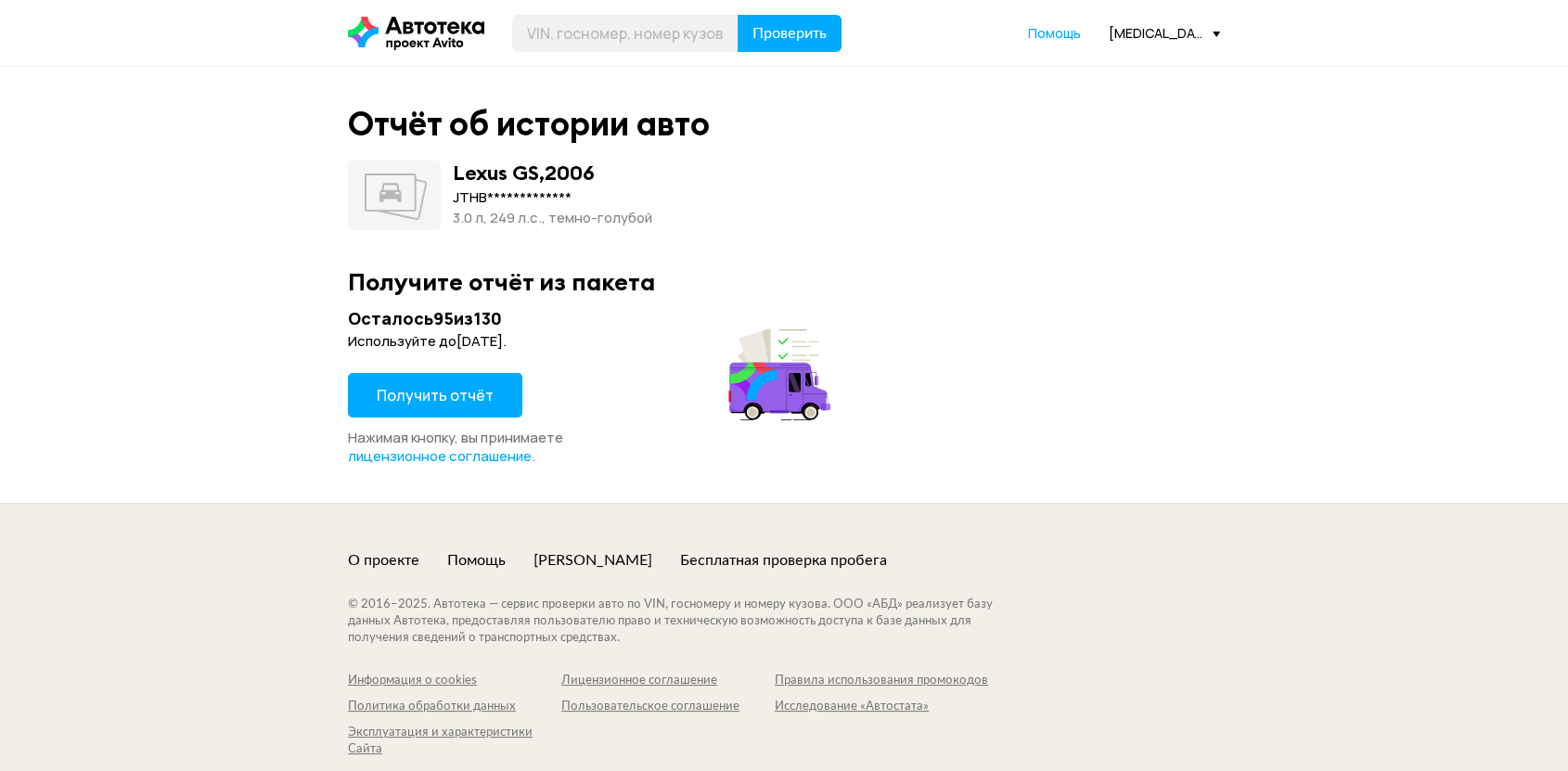
click at [442, 396] on span "Получить отчёт" at bounding box center [435, 395] width 117 height 20
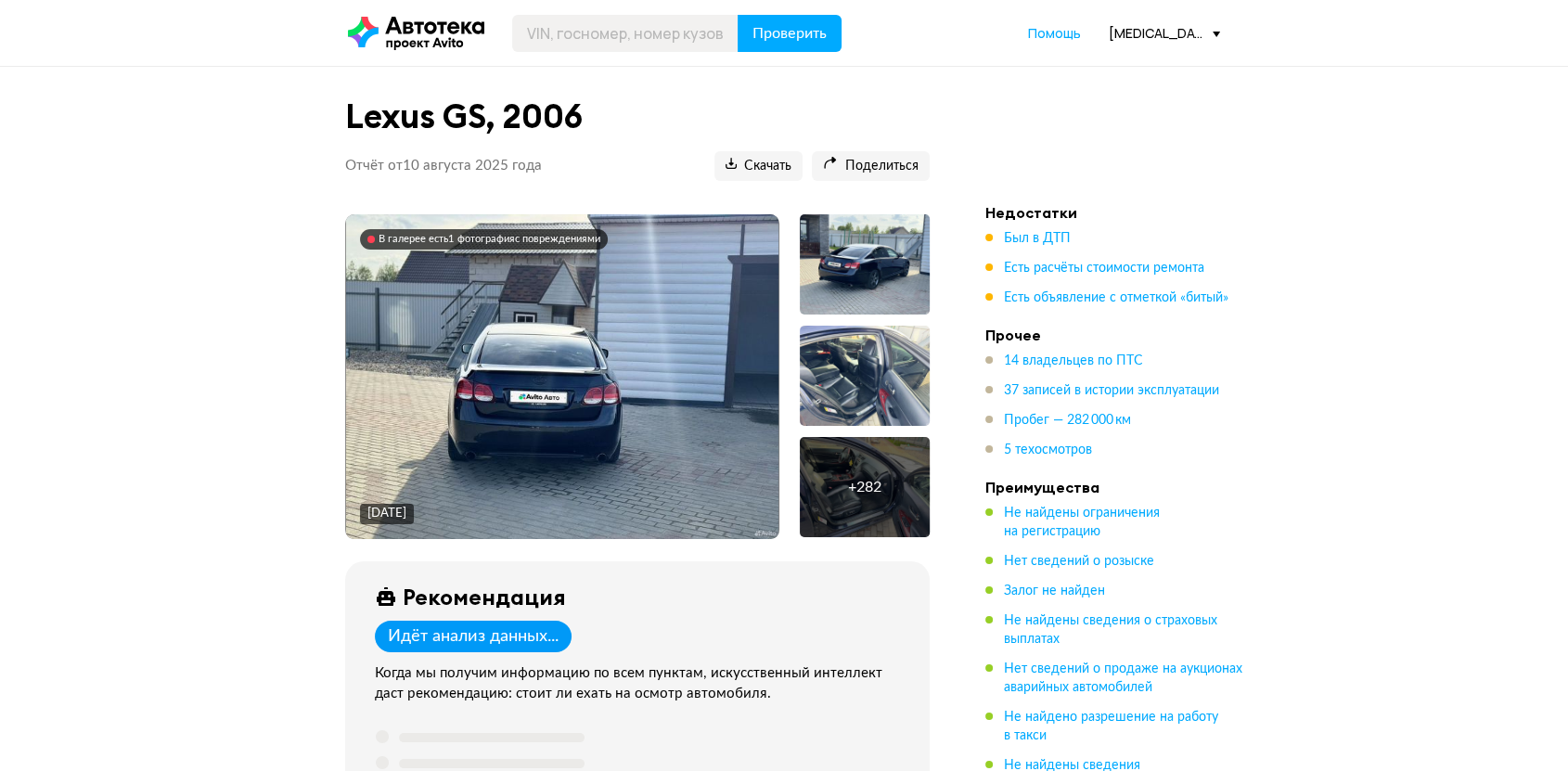
click at [552, 230] on div "В галерее есть 1 фотография с повреждениями" at bounding box center [484, 239] width 248 height 20
click at [1046, 233] on span "Был в ДТП" at bounding box center [1036, 237] width 67 height 13
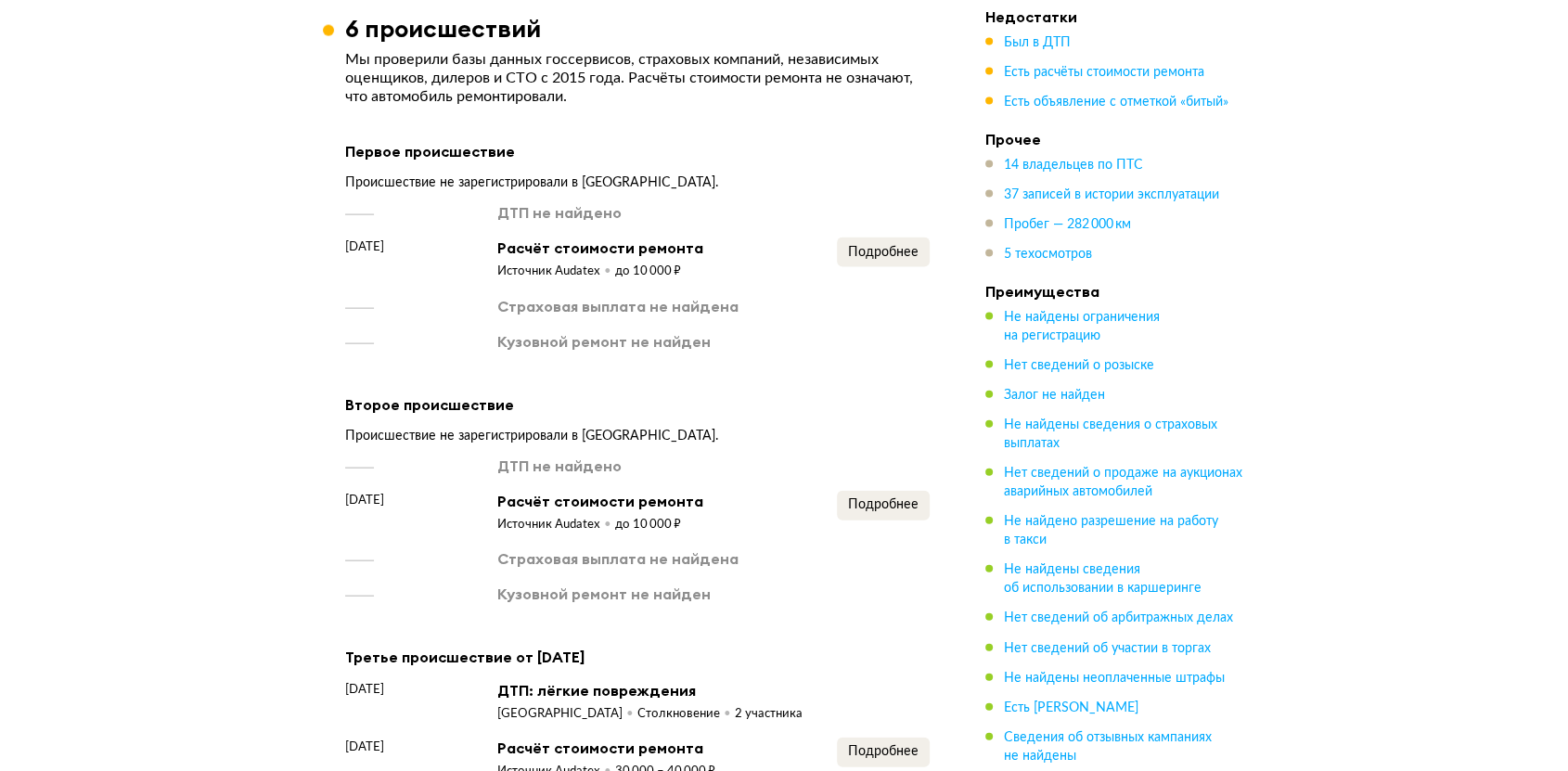
scroll to position [4011, 0]
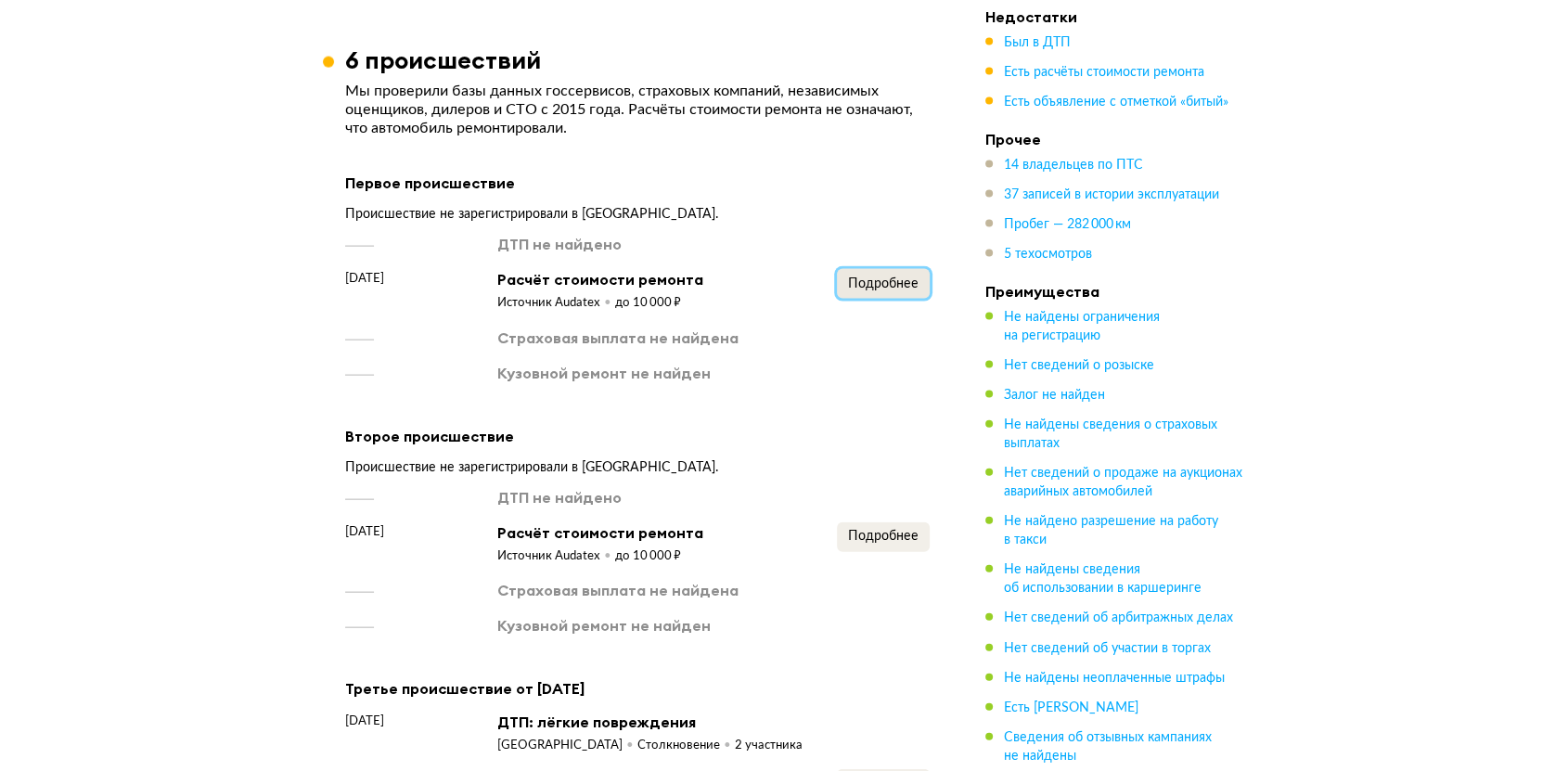
click at [901, 290] on button "Подробнее" at bounding box center [883, 284] width 93 height 30
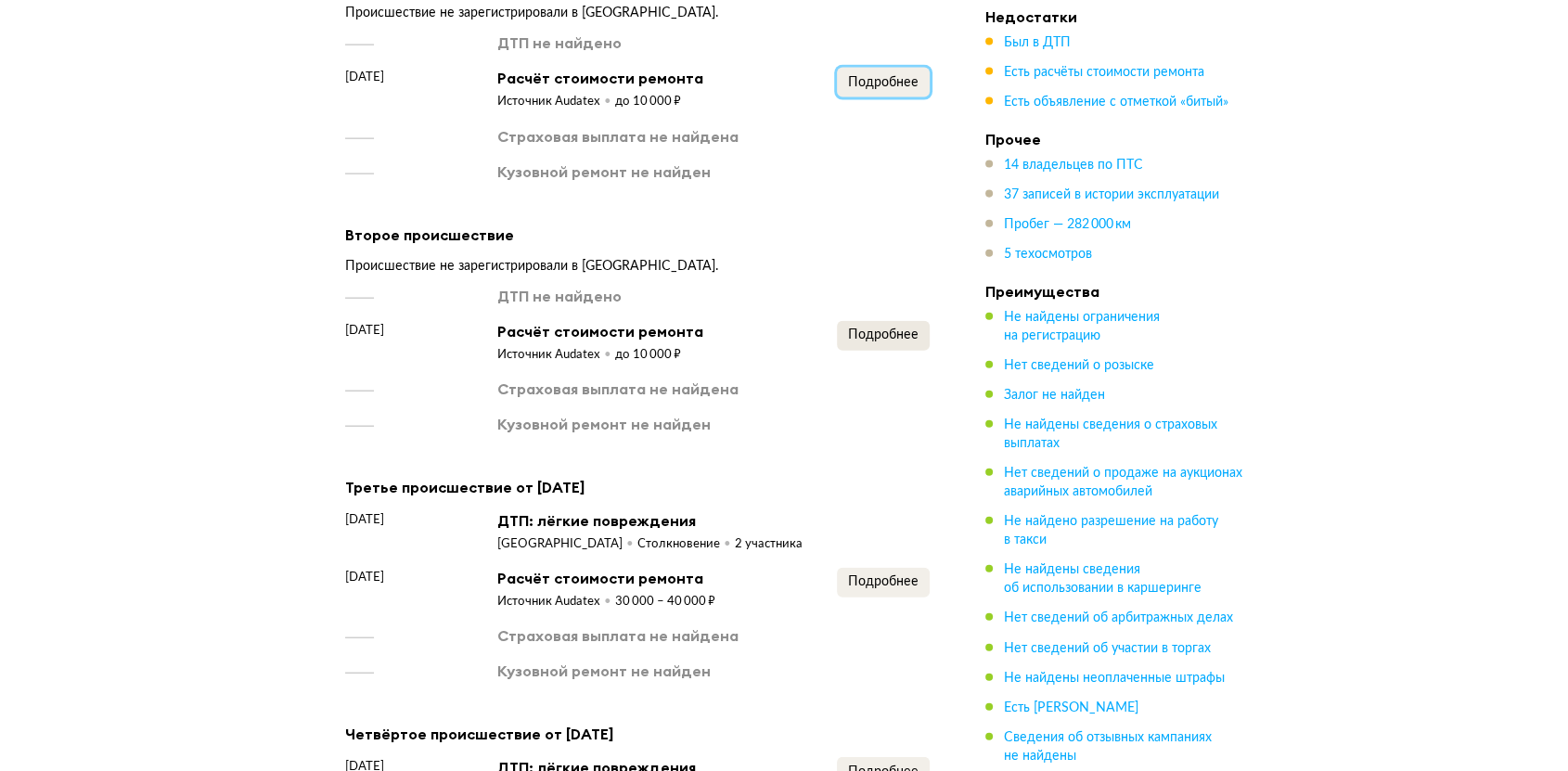
scroll to position [4216, 0]
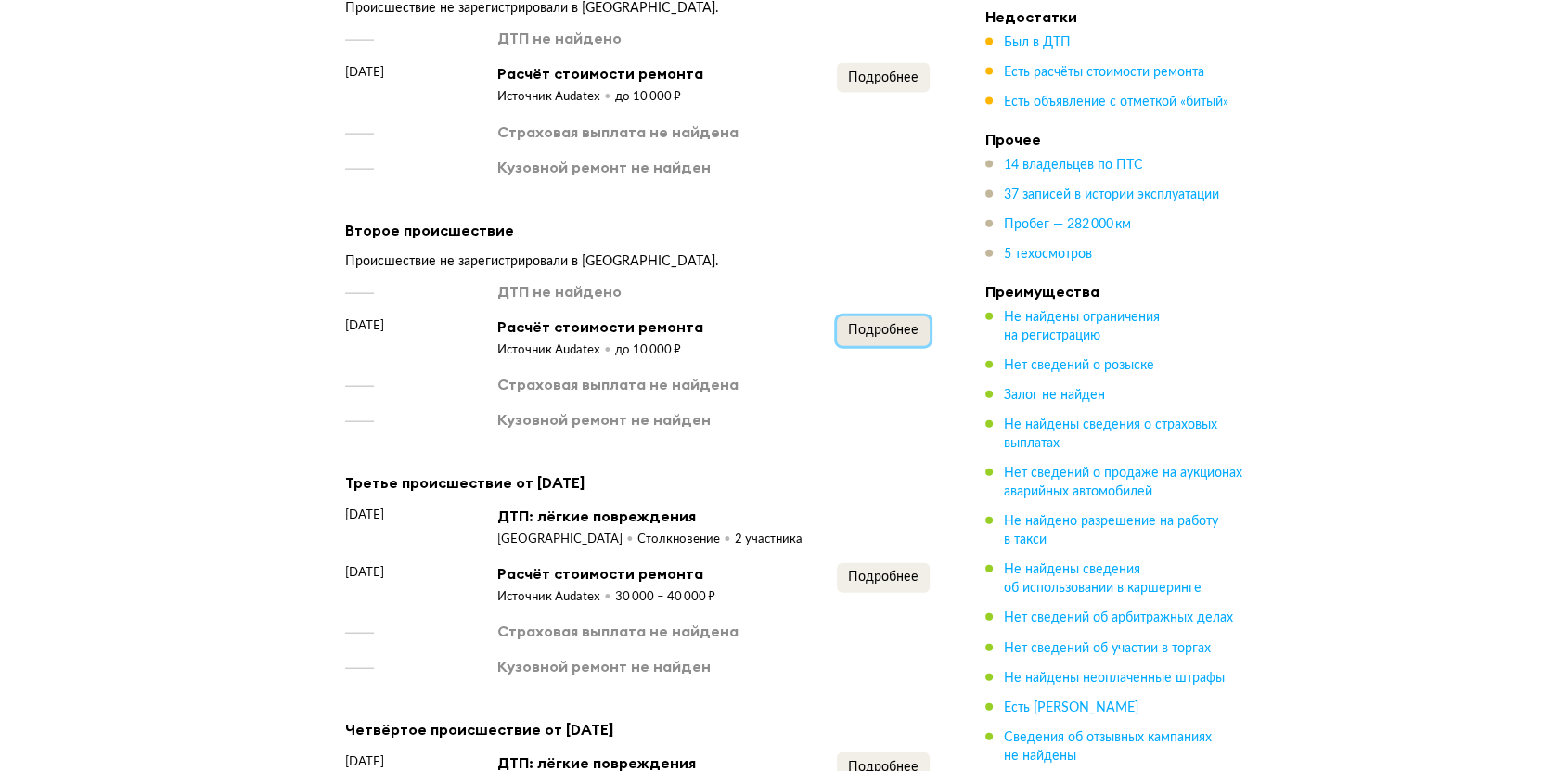
click at [873, 335] on span "Подробнее" at bounding box center [882, 329] width 71 height 13
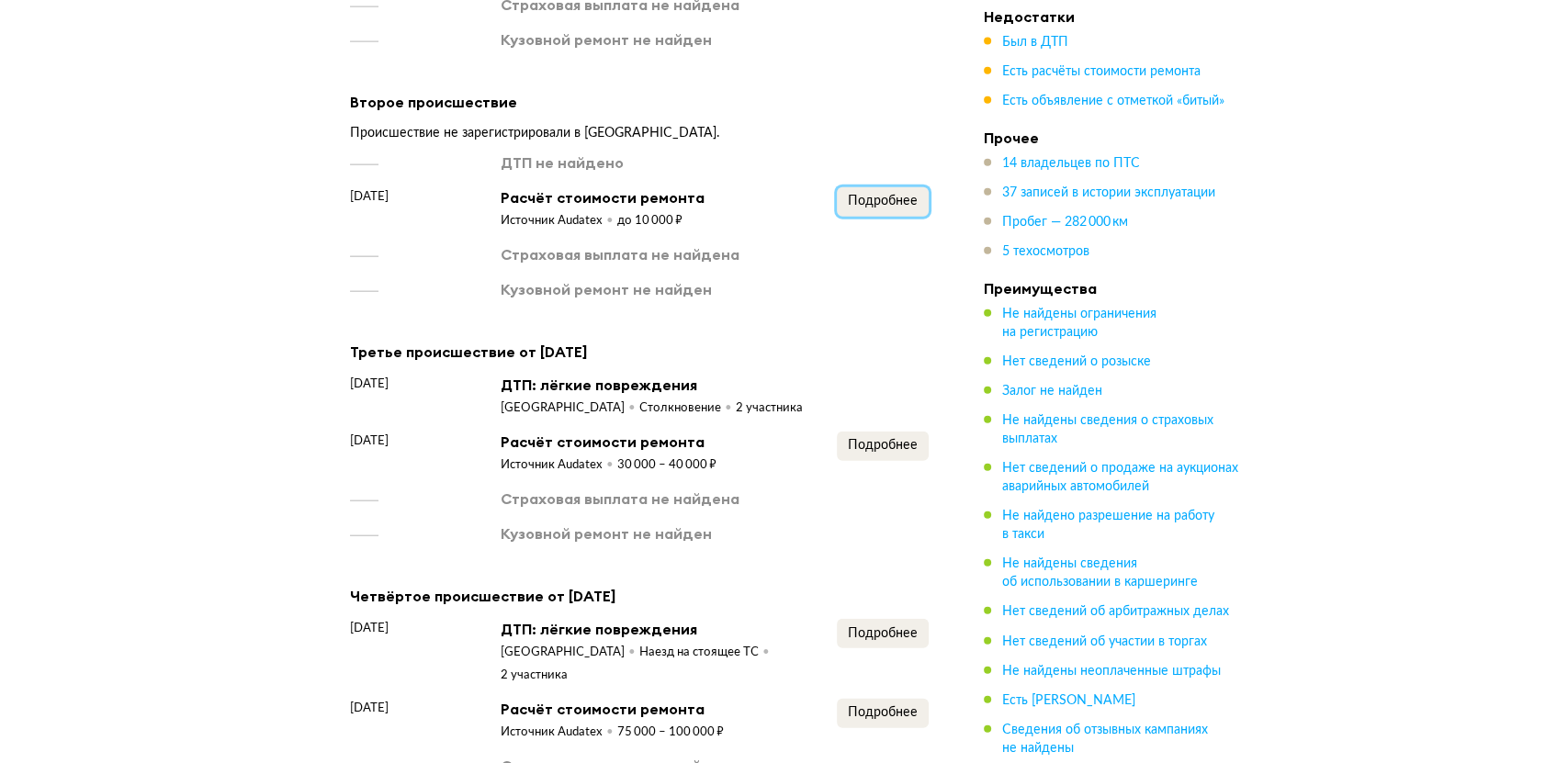
scroll to position [4479, 0]
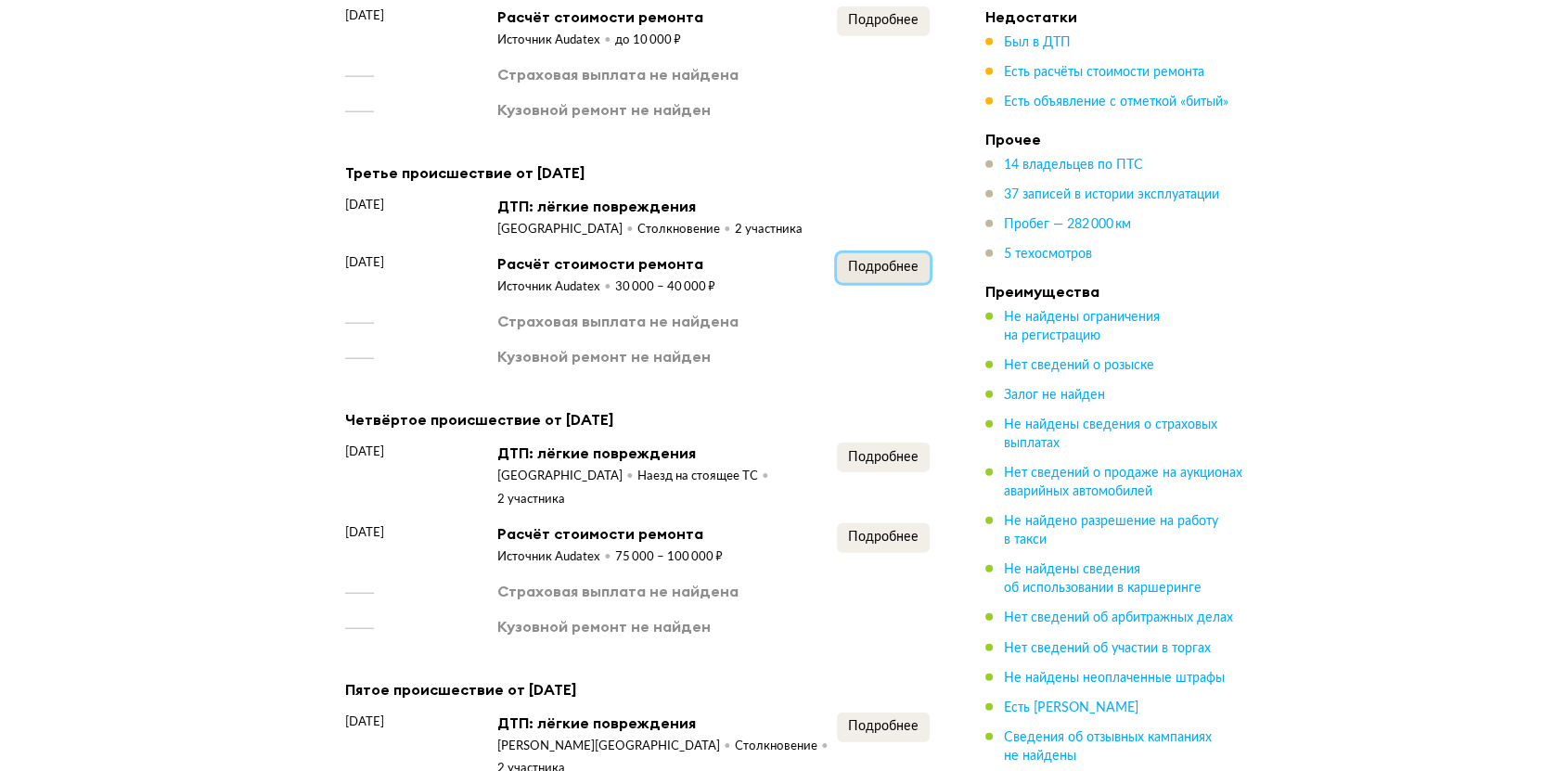
click at [869, 272] on span "Подробнее" at bounding box center [882, 266] width 71 height 13
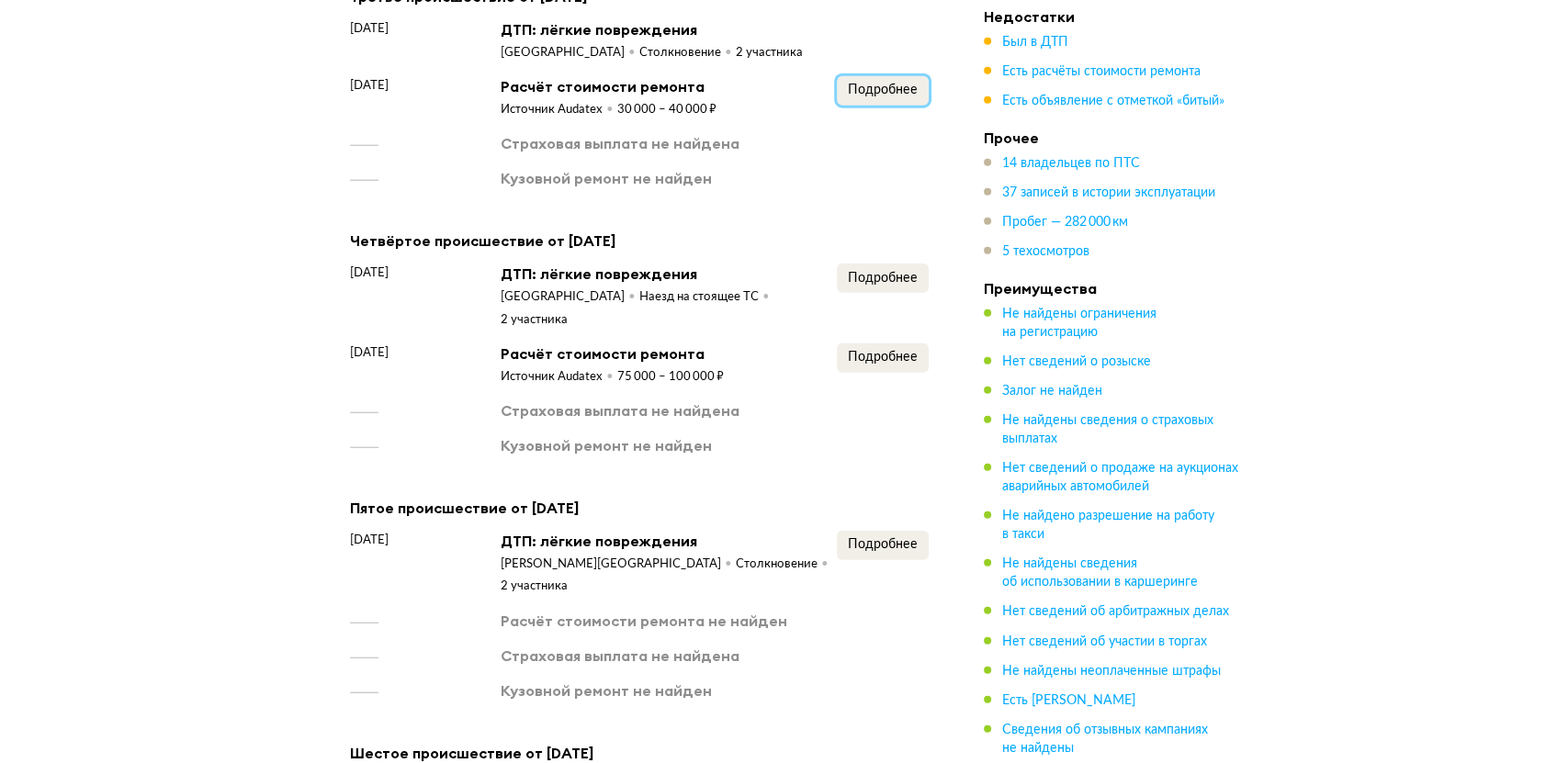
scroll to position [4785, 0]
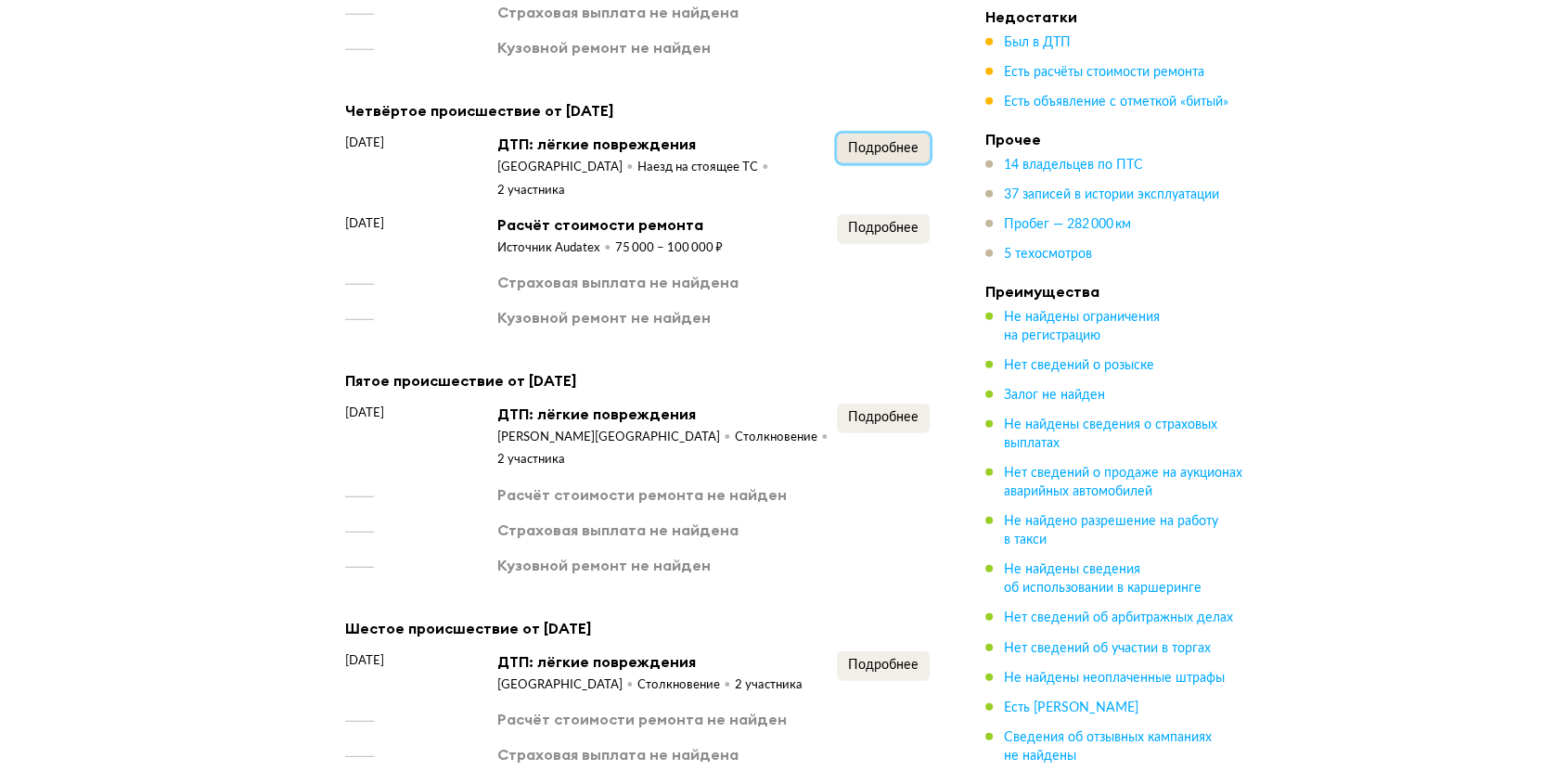
click at [863, 154] on span "Подробнее" at bounding box center [882, 148] width 71 height 13
click at [866, 214] on button "Подробнее" at bounding box center [883, 229] width 93 height 30
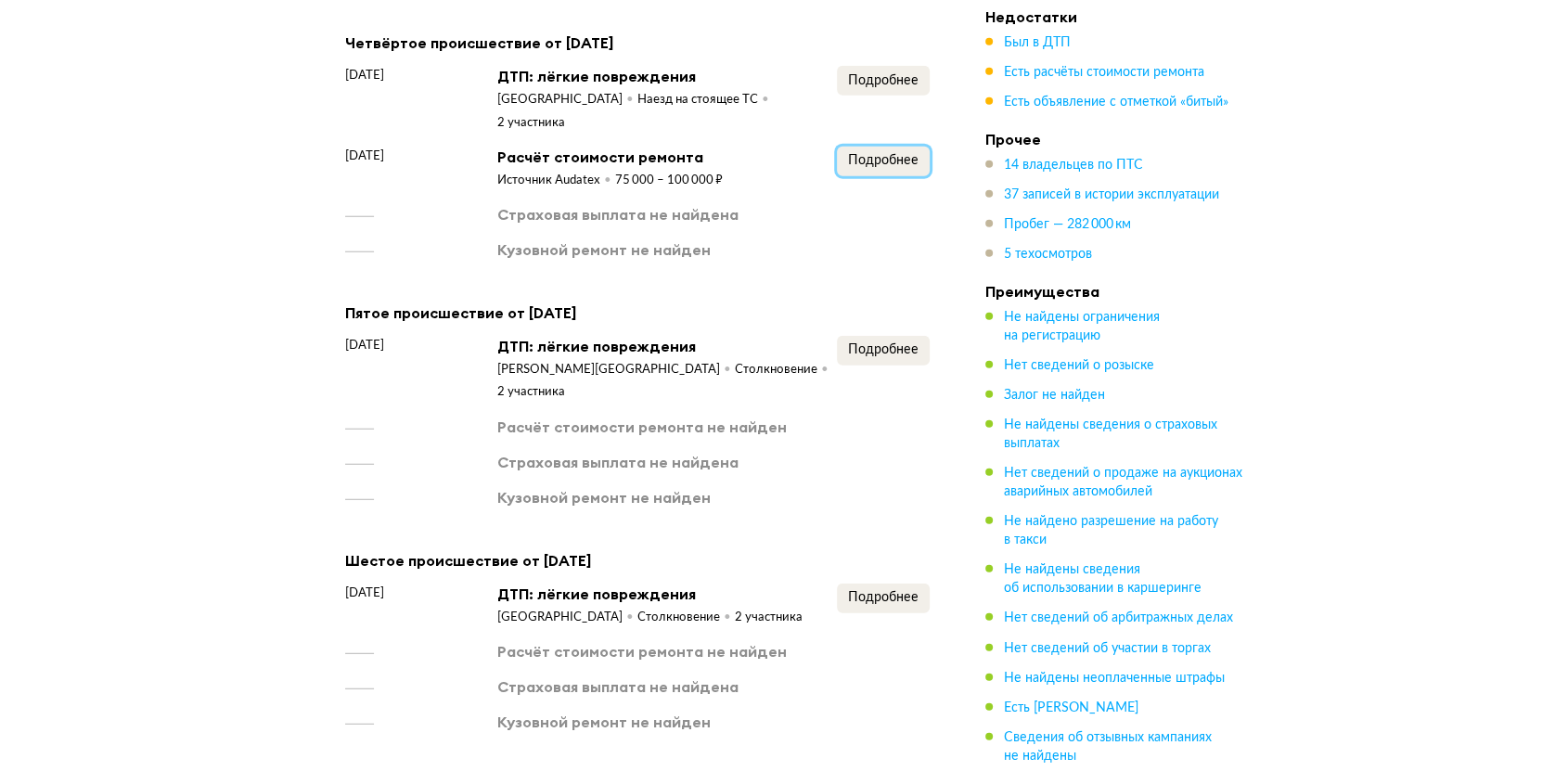
scroll to position [4939, 0]
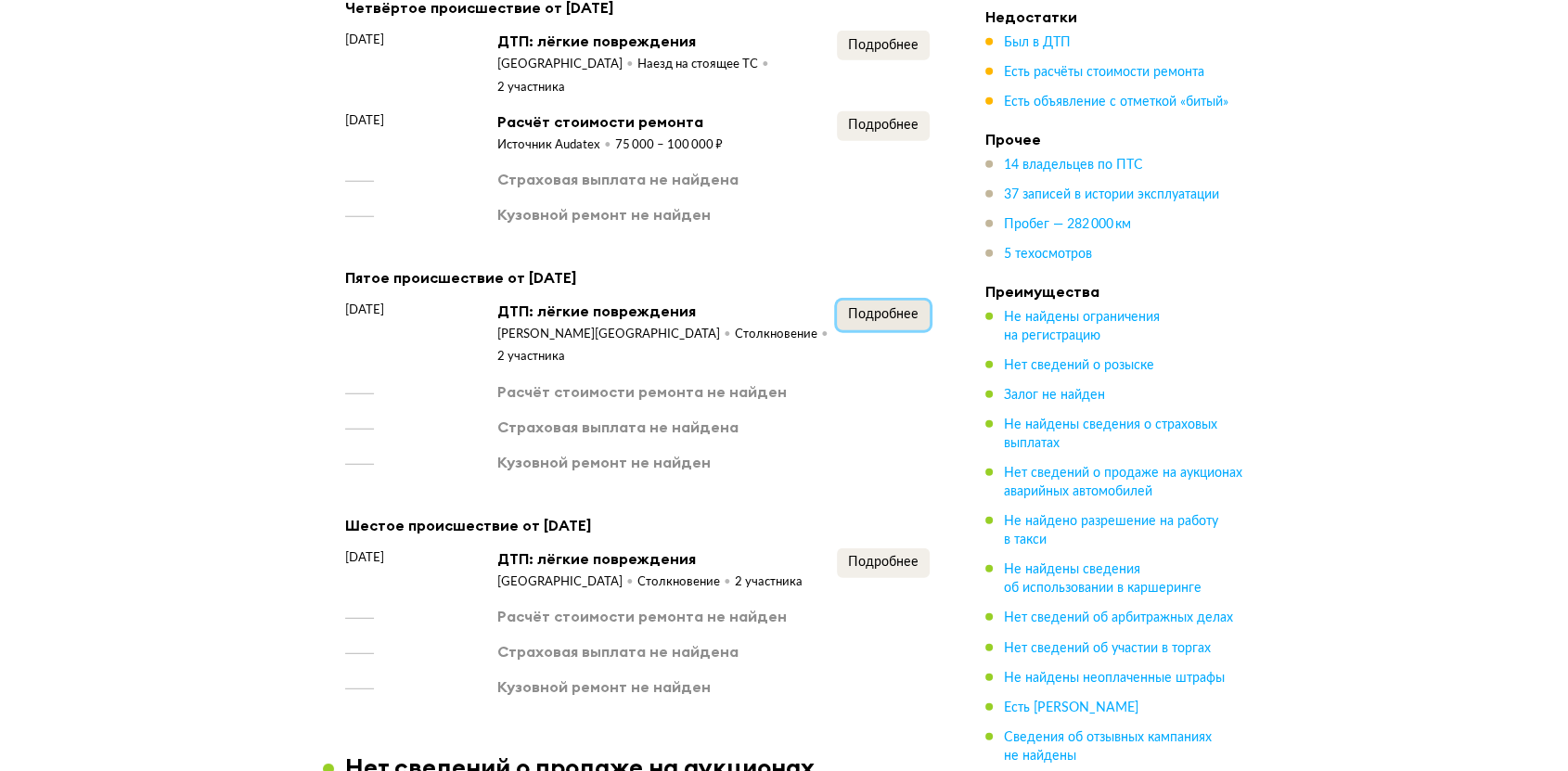
click at [877, 308] on span "Подробнее" at bounding box center [882, 314] width 71 height 13
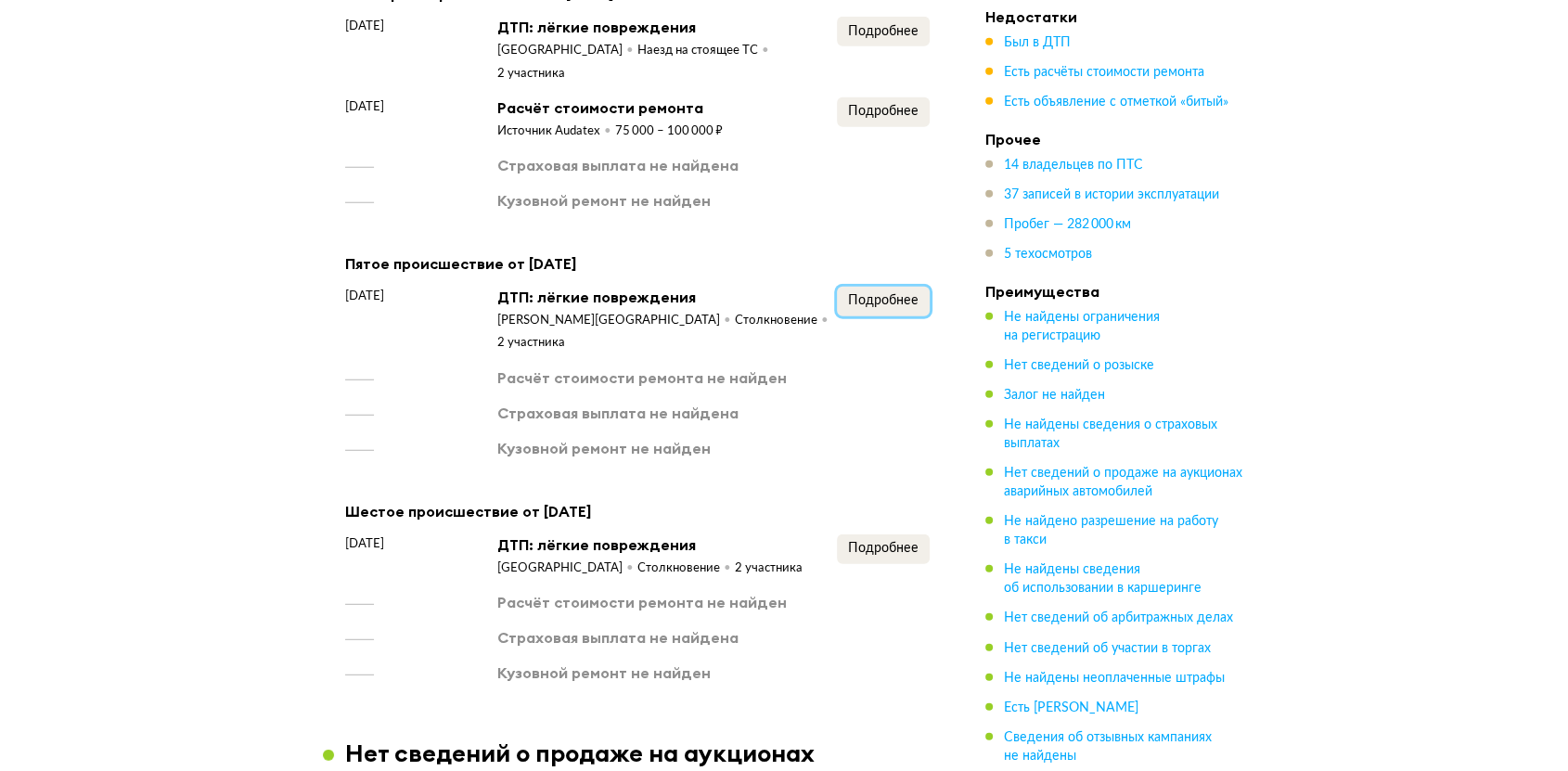
scroll to position [5144, 0]
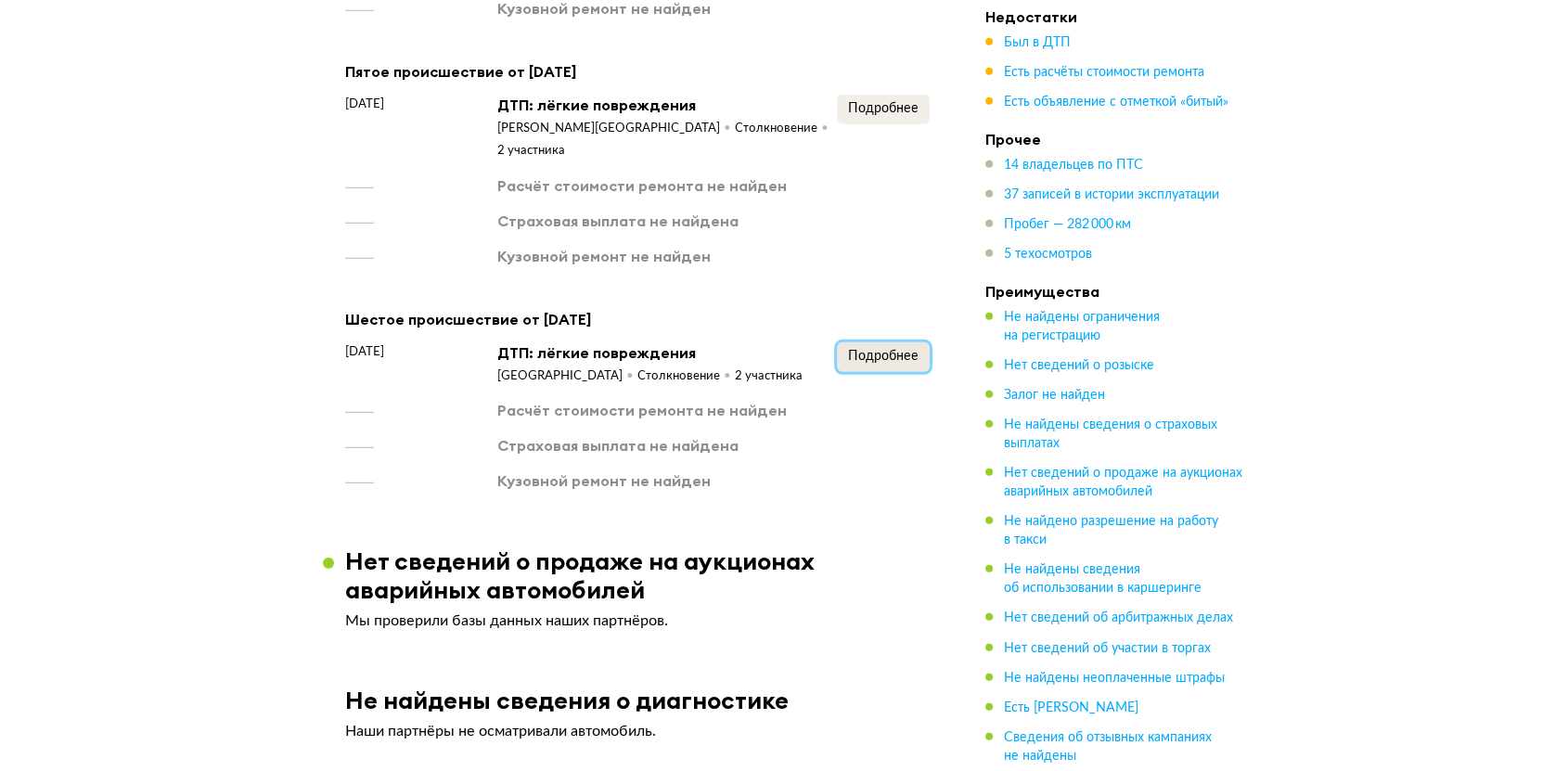
click at [866, 350] on span "Подробнее" at bounding box center [882, 355] width 71 height 13
click at [1048, 91] on ul "Был в ДТП Есть расчёты стоимости ремонта Есть объявление с отметкой «битый»" at bounding box center [1115, 72] width 260 height 77
click at [1045, 99] on span "Есть объявление с отметкой «битый»" at bounding box center [1116, 102] width 225 height 13
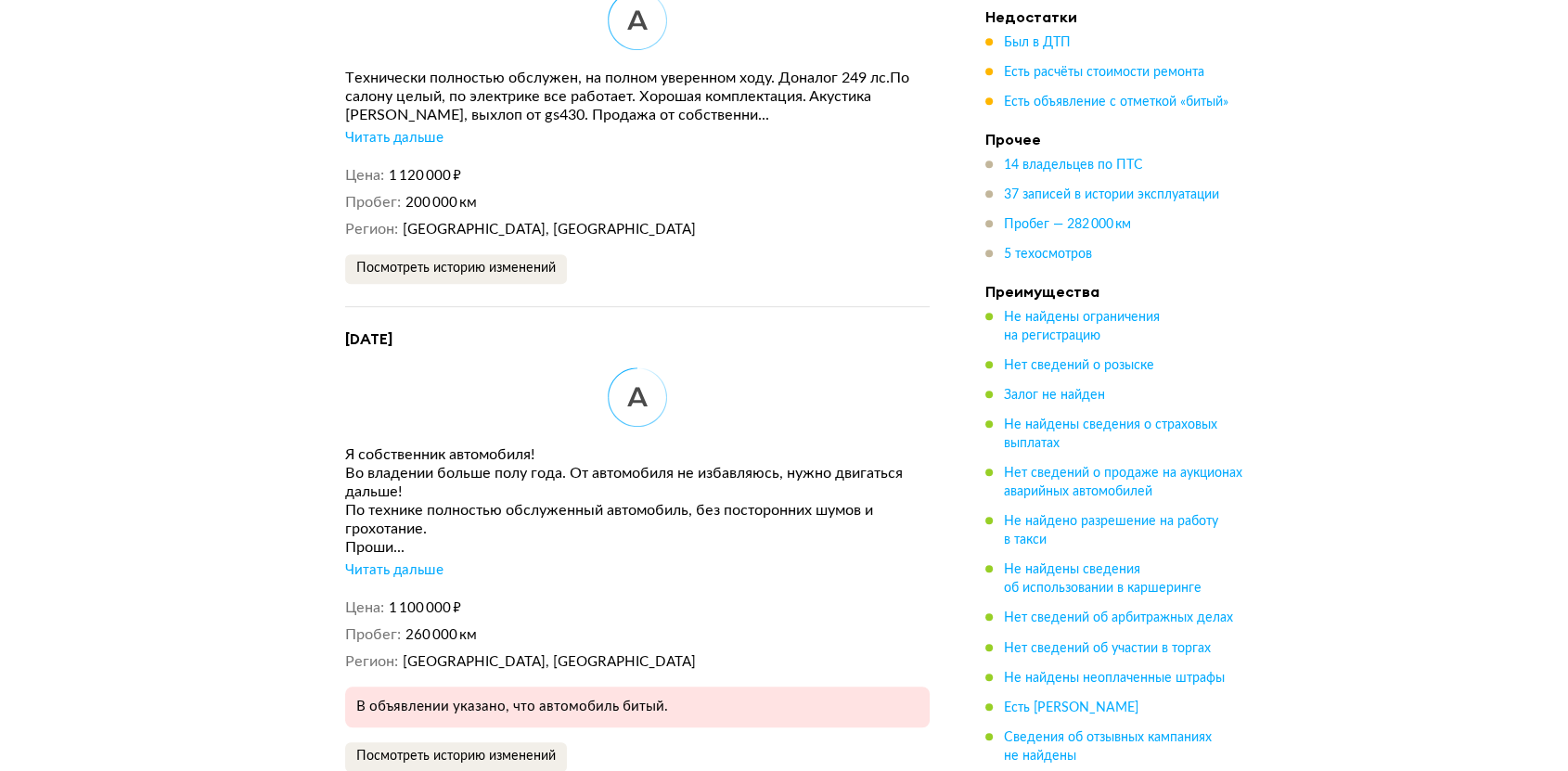
scroll to position [8046, 0]
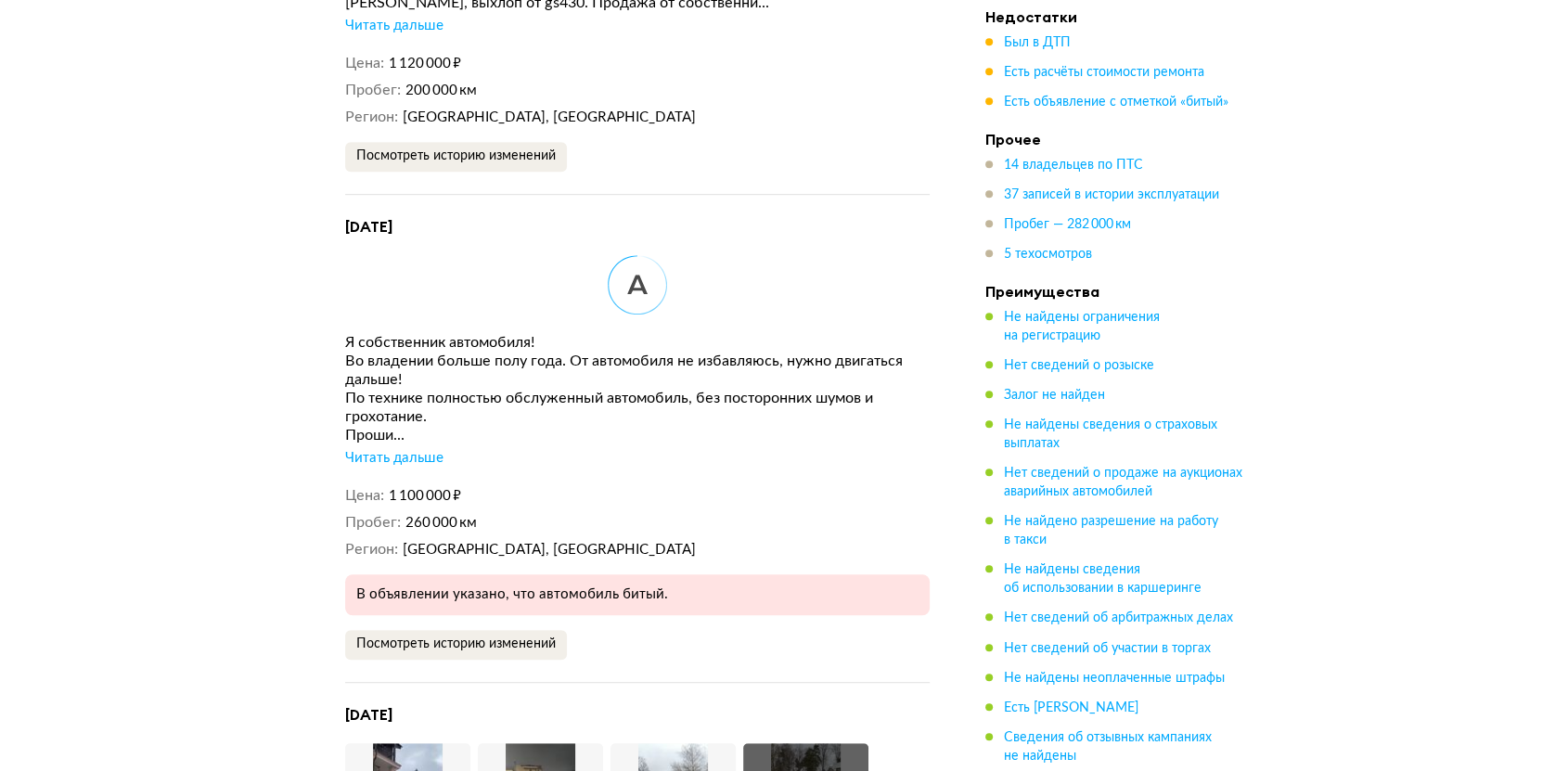
click at [379, 449] on div "Читать дальше" at bounding box center [394, 458] width 99 height 18
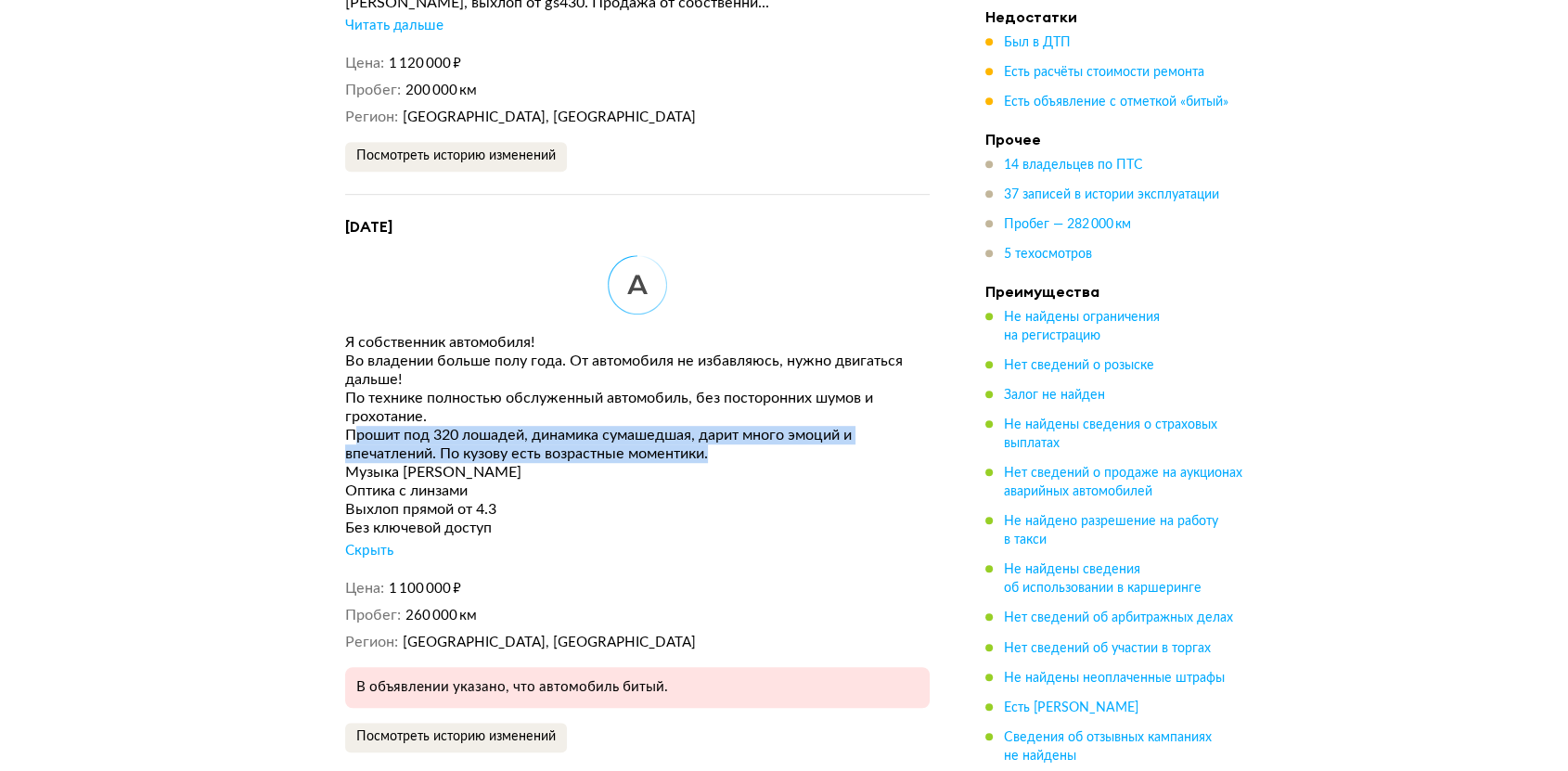
drag, startPoint x: 354, startPoint y: 405, endPoint x: 837, endPoint y: 414, distance: 483.1
click at [832, 426] on div "Прошит под 320 лошадей, динамика сумашедшая, дарит много эмоций и впечатлений. …" at bounding box center [636, 445] width 584 height 37
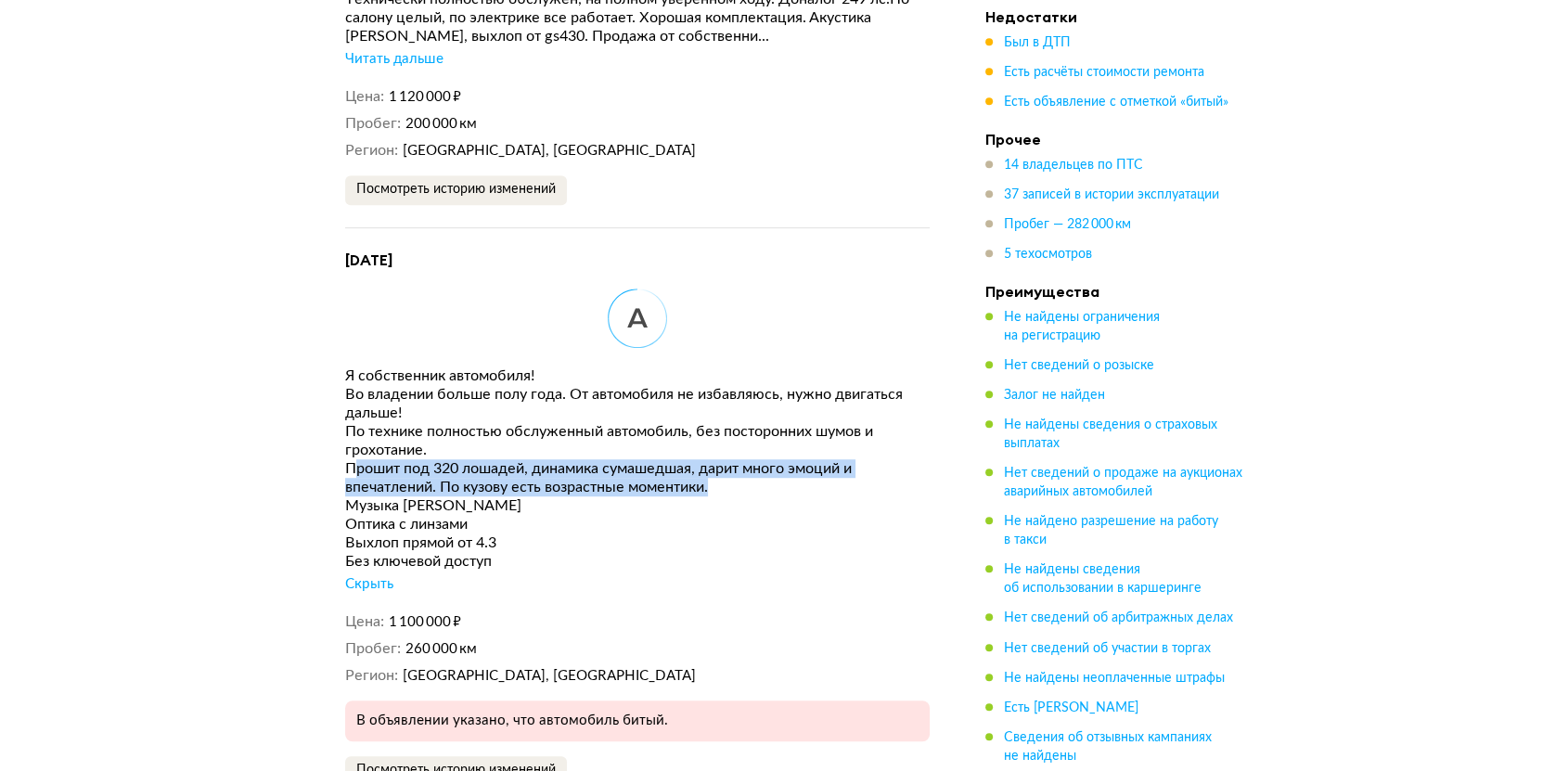
click at [350, 459] on div "Прошит под 320 лошадей, динамика сумашедшая, дарит много эмоций и впечатлений. …" at bounding box center [636, 478] width 584 height 37
click at [363, 464] on div "Прошит под 320 лошадей, динамика сумашедшая, дарит много эмоций и впечатлений. …" at bounding box center [636, 478] width 584 height 37
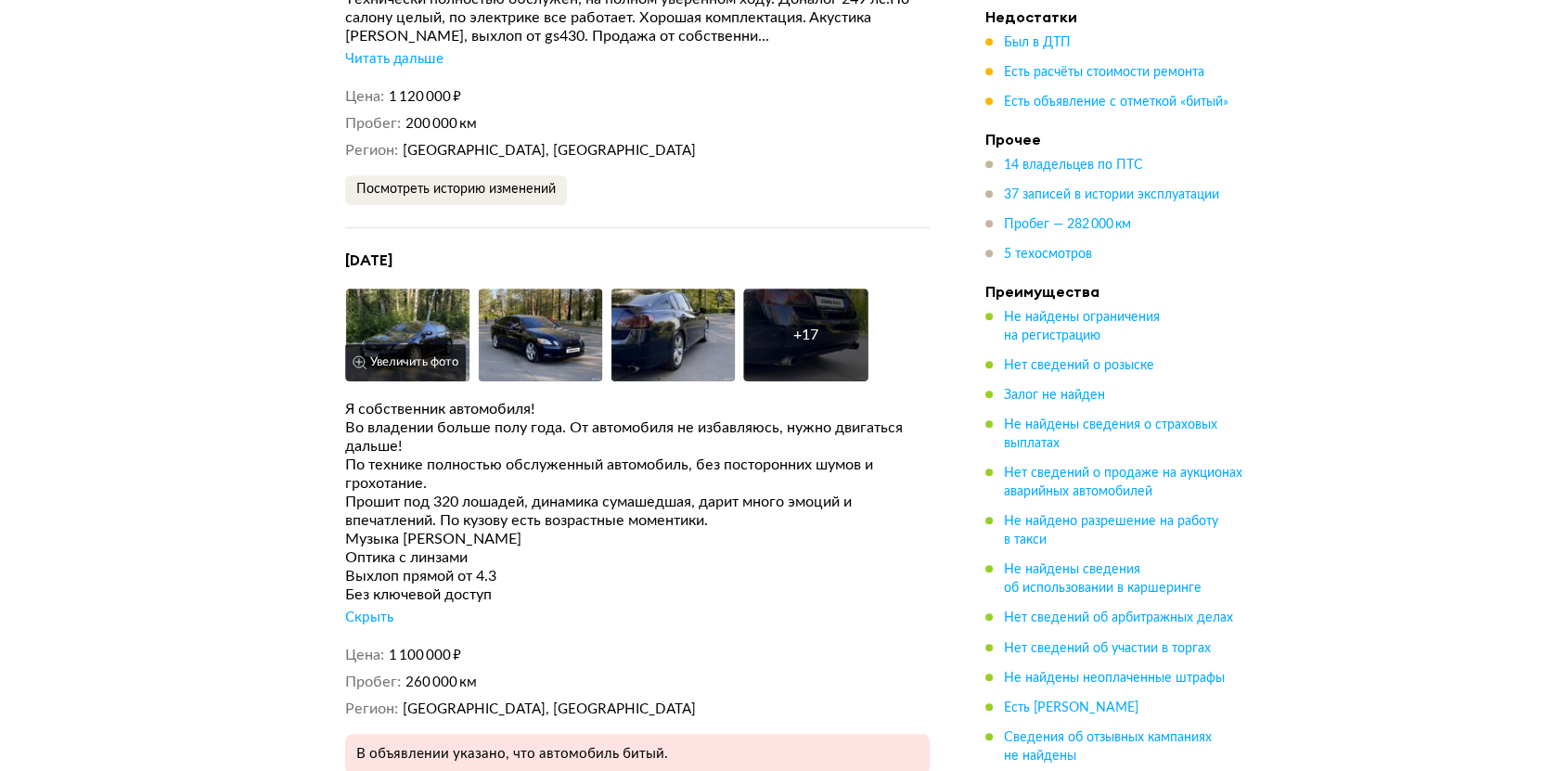
click at [397, 289] on img at bounding box center [407, 335] width 125 height 93
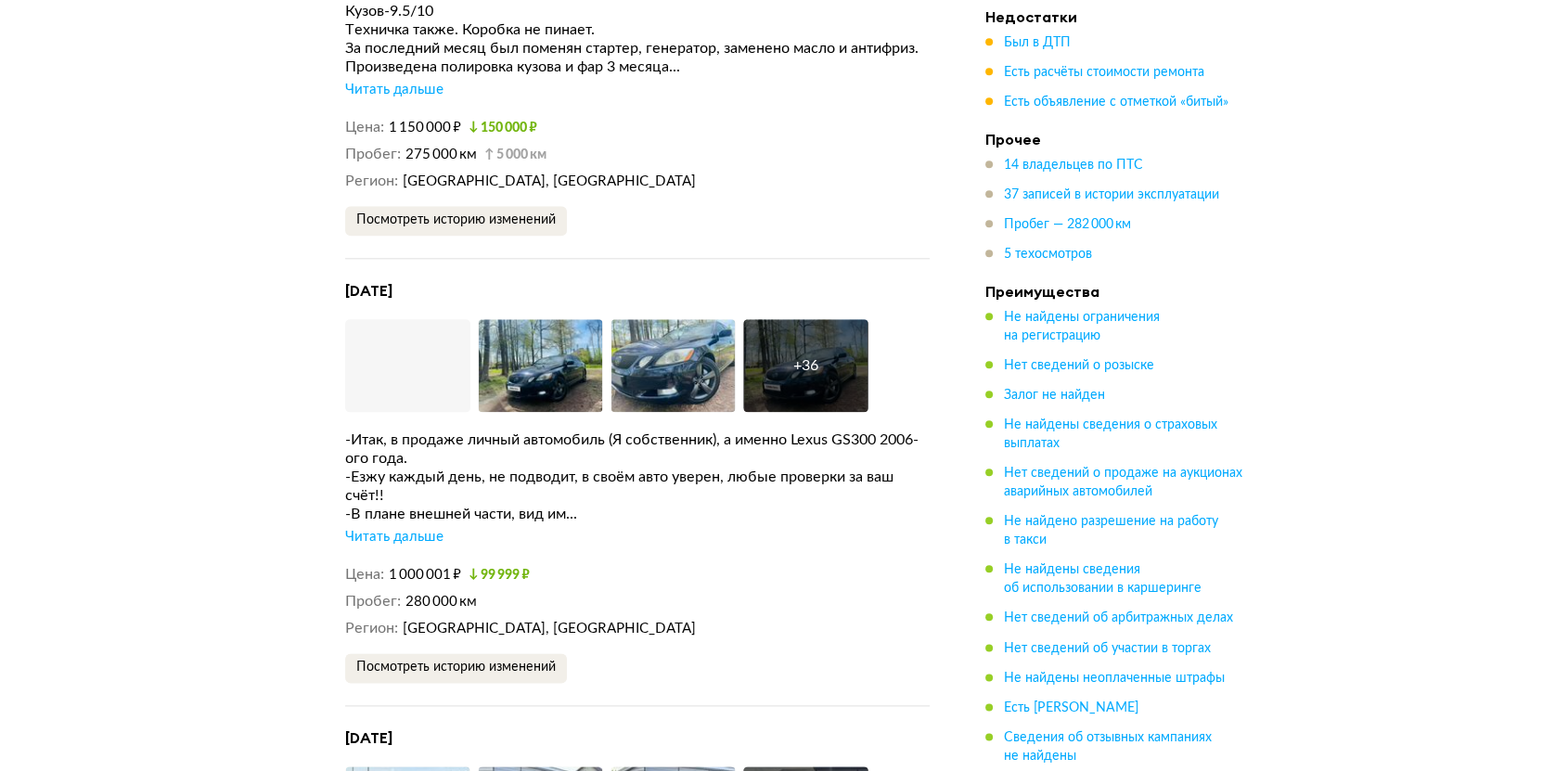
scroll to position [9179, 0]
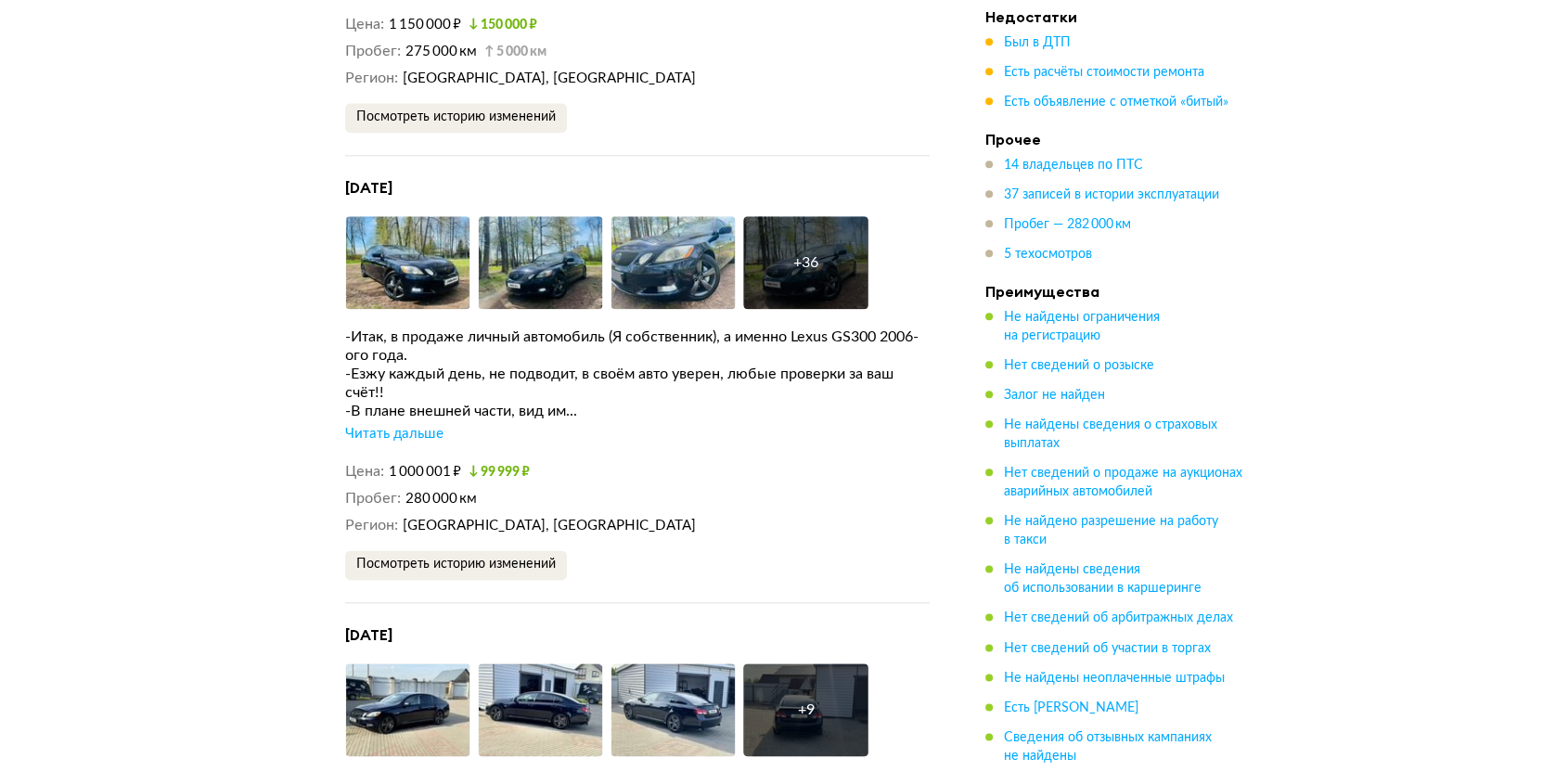
click at [389, 386] on div "-Итак, в продаже личный автомобиль (Я собственник), а именно Lexus GS300 2006-о…" at bounding box center [636, 386] width 584 height 116
click at [391, 402] on div "-В плане внешней части, вид им..." at bounding box center [636, 411] width 584 height 18
drag, startPoint x: 406, startPoint y: 383, endPoint x: 406, endPoint y: 393, distance: 10.0
click at [406, 402] on div "-В плане внешней части, вид им..." at bounding box center [636, 411] width 584 height 18
click at [405, 425] on div "Читать дальше" at bounding box center [394, 434] width 99 height 18
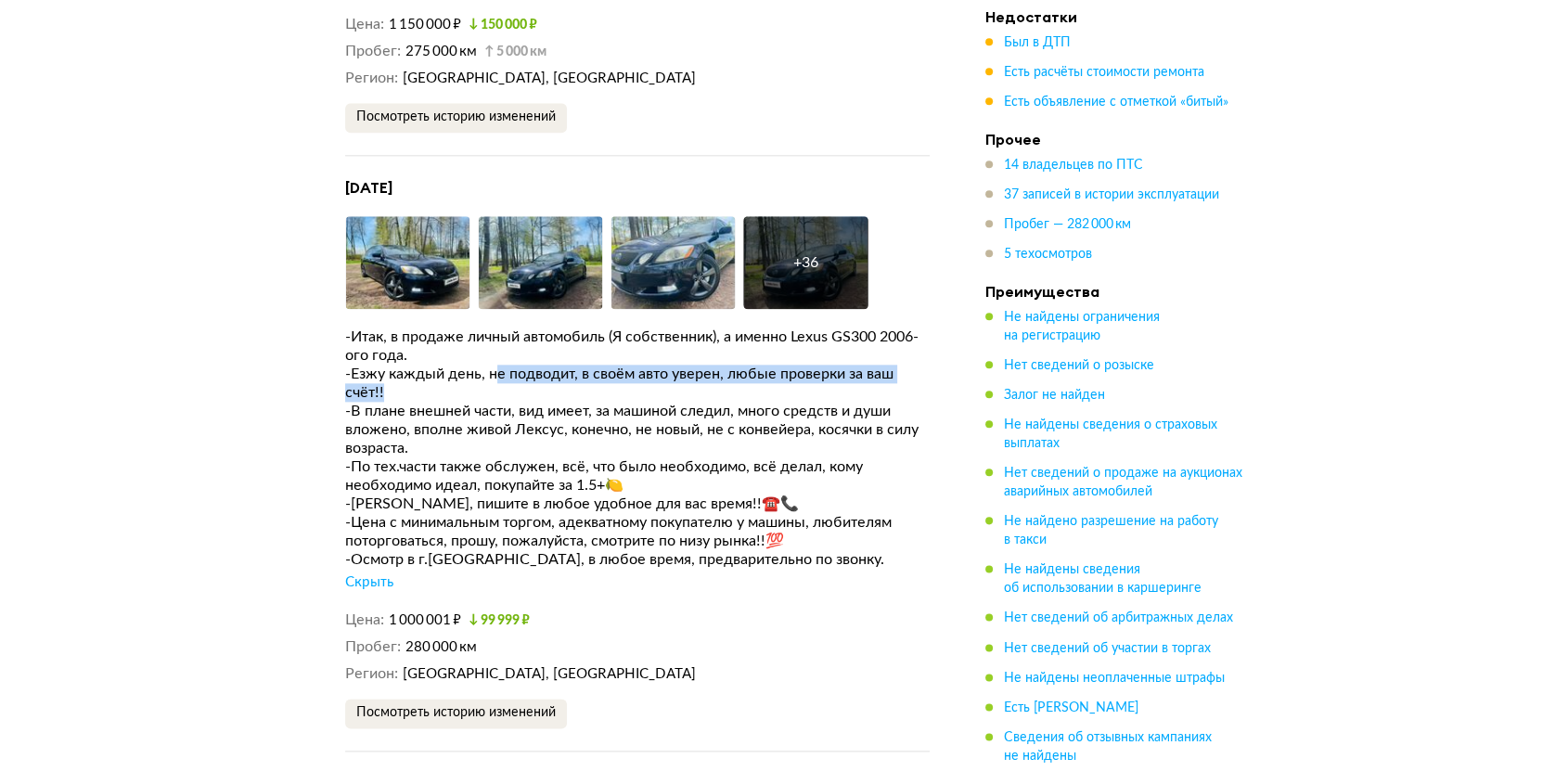
drag, startPoint x: 519, startPoint y: 349, endPoint x: 725, endPoint y: 350, distance: 206.0
click at [717, 364] on div "-Езжу каждый день, не подводит, в своём авто уверен, любые проверки за ваш счёт…" at bounding box center [636, 383] width 584 height 37
click at [648, 402] on div "-В плане внешней части, вид имеет, за машиной следил, много средств и души влож…" at bounding box center [636, 429] width 584 height 55
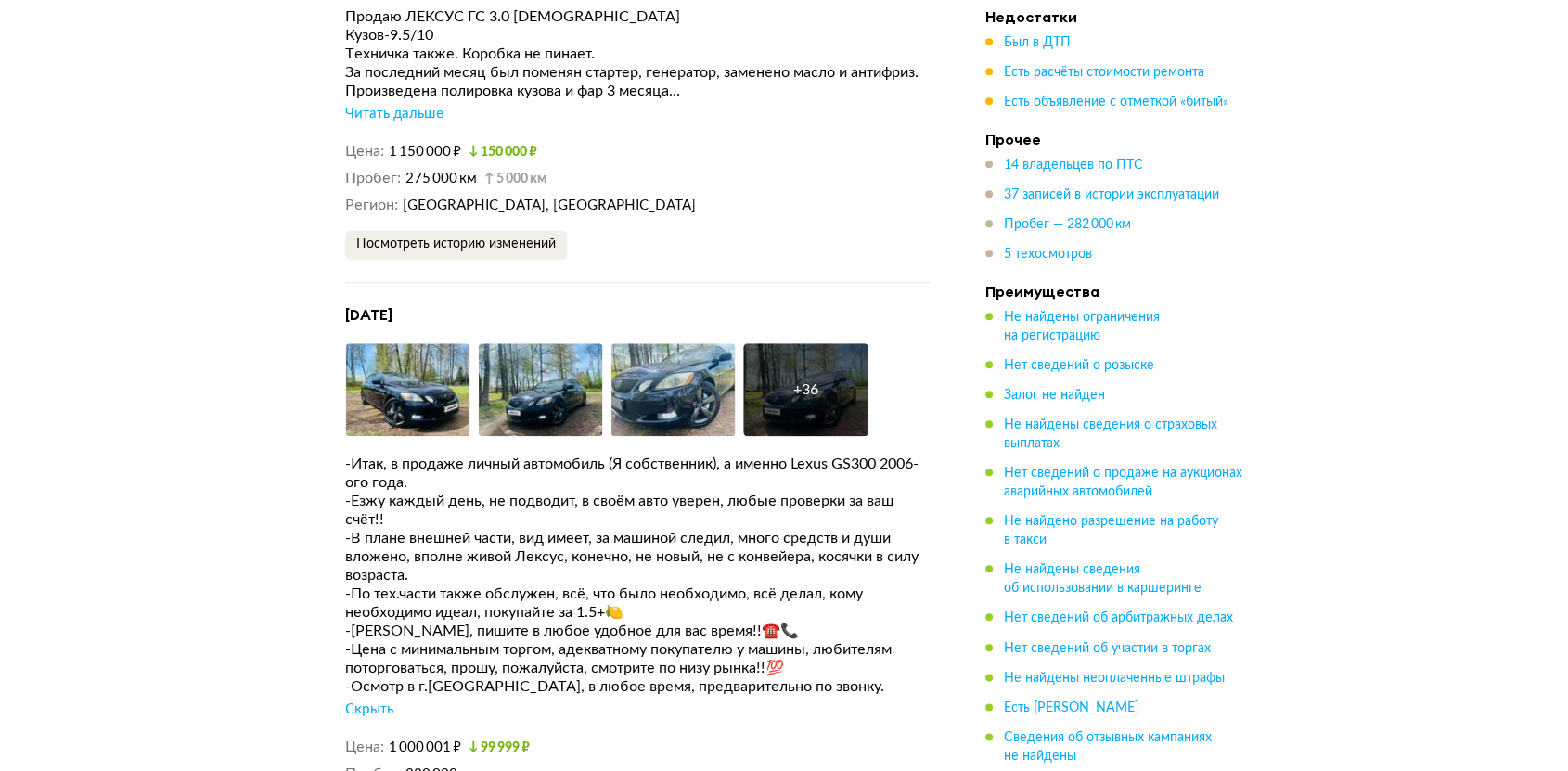
scroll to position [8560, 0]
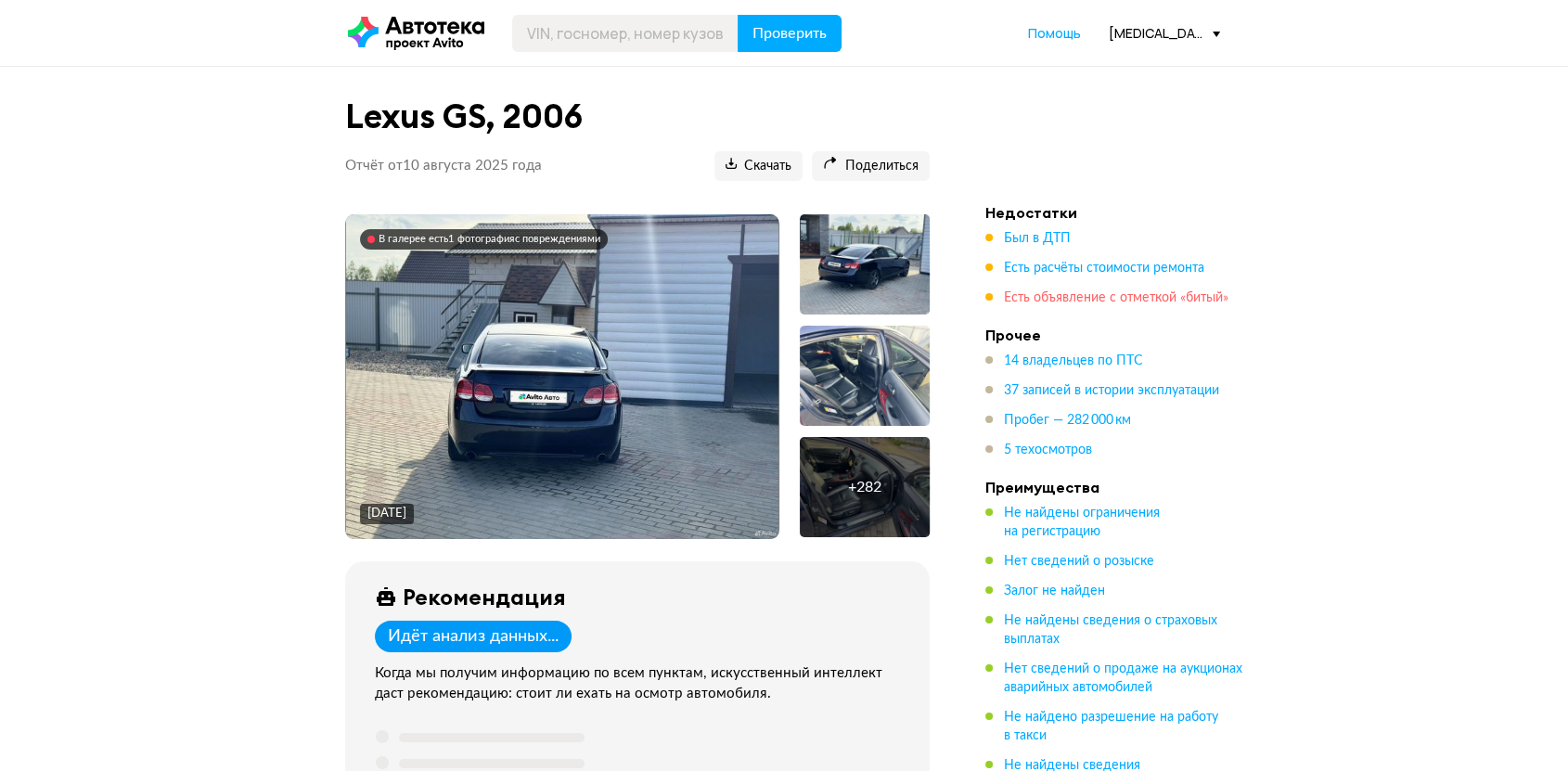
click at [1067, 297] on span "Есть объявление с отметкой «битый»" at bounding box center [1116, 297] width 225 height 13
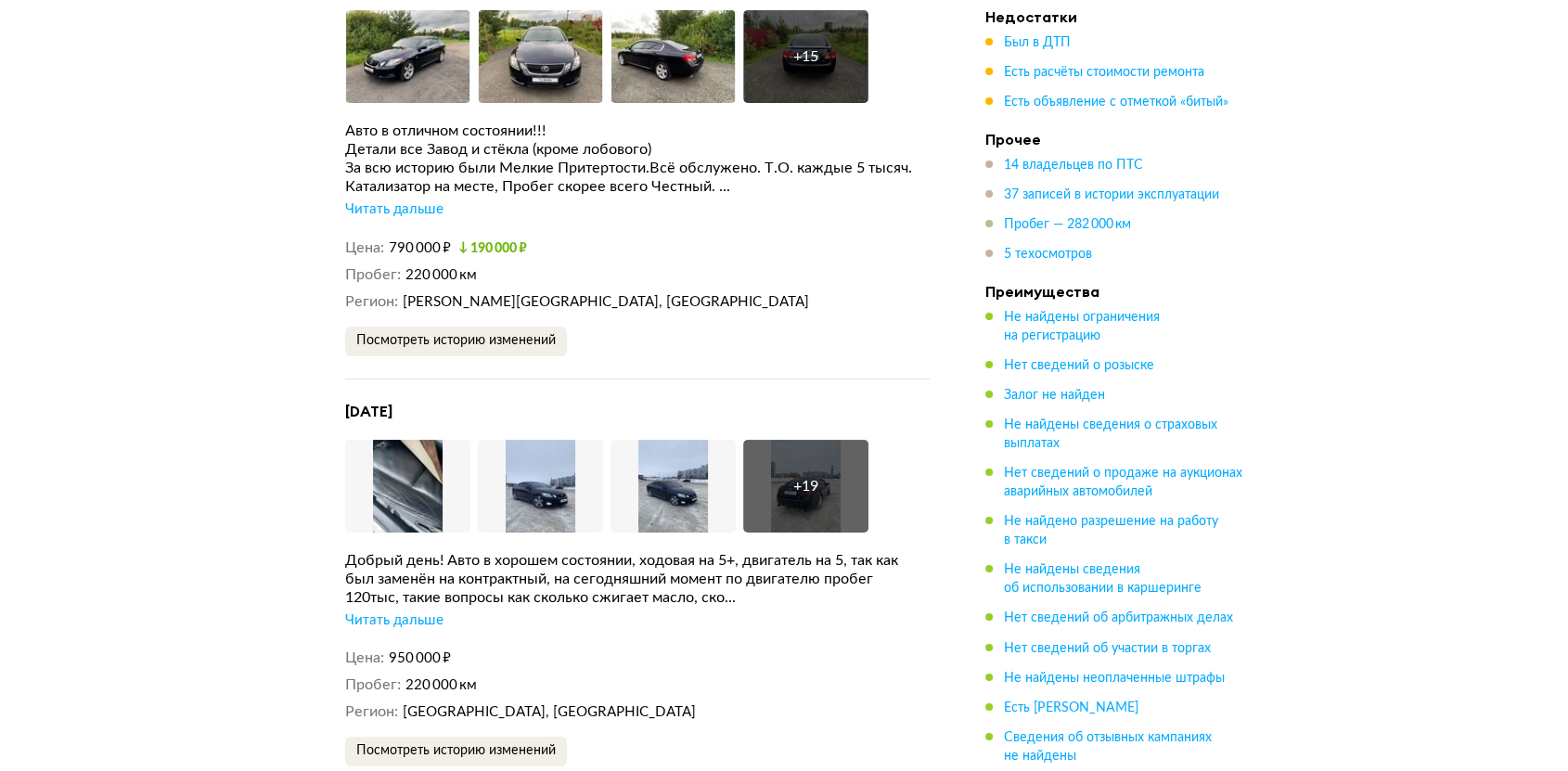
scroll to position [7221, 0]
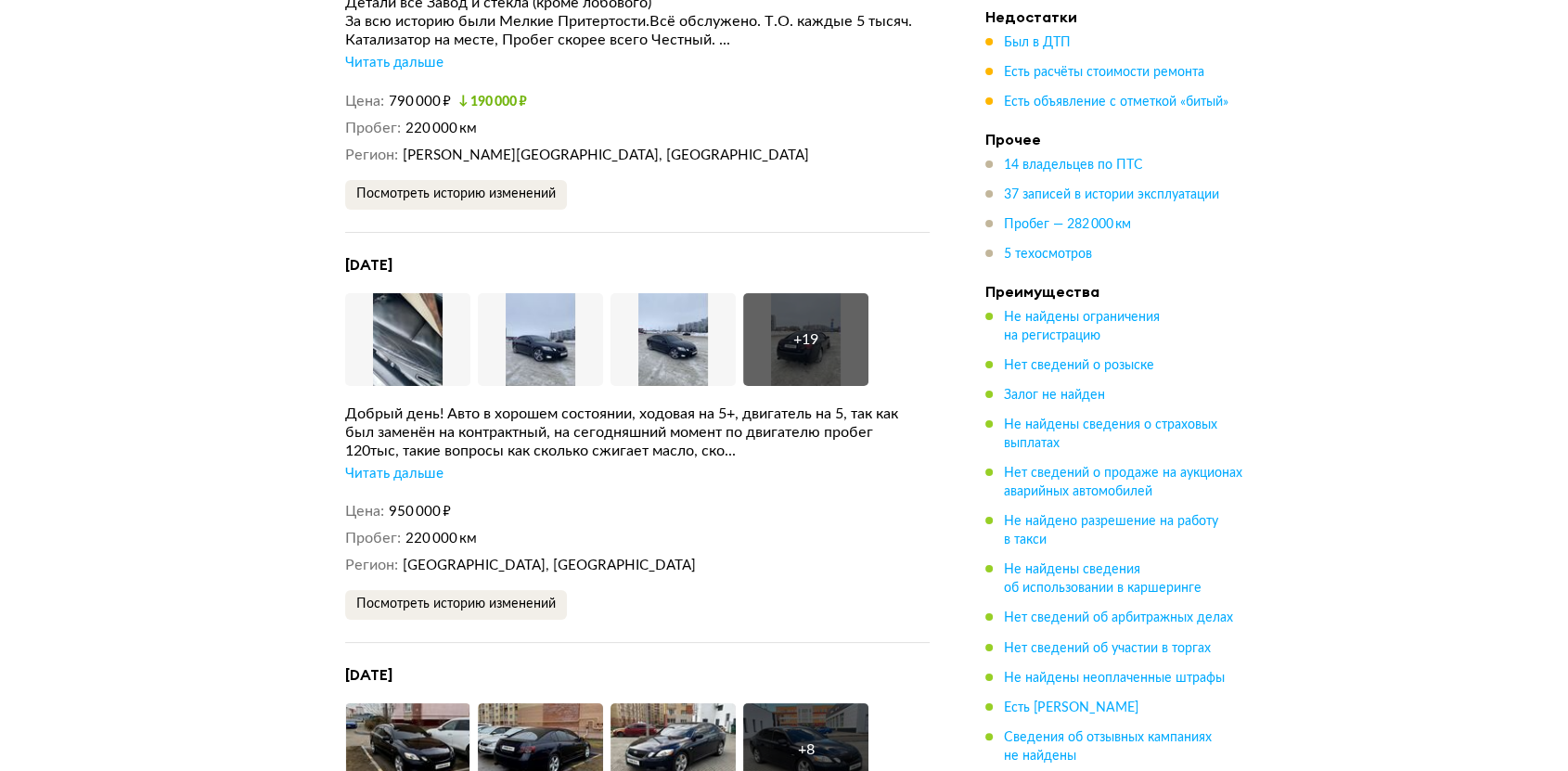
click at [391, 465] on div "Читать дальше" at bounding box center [394, 474] width 99 height 18
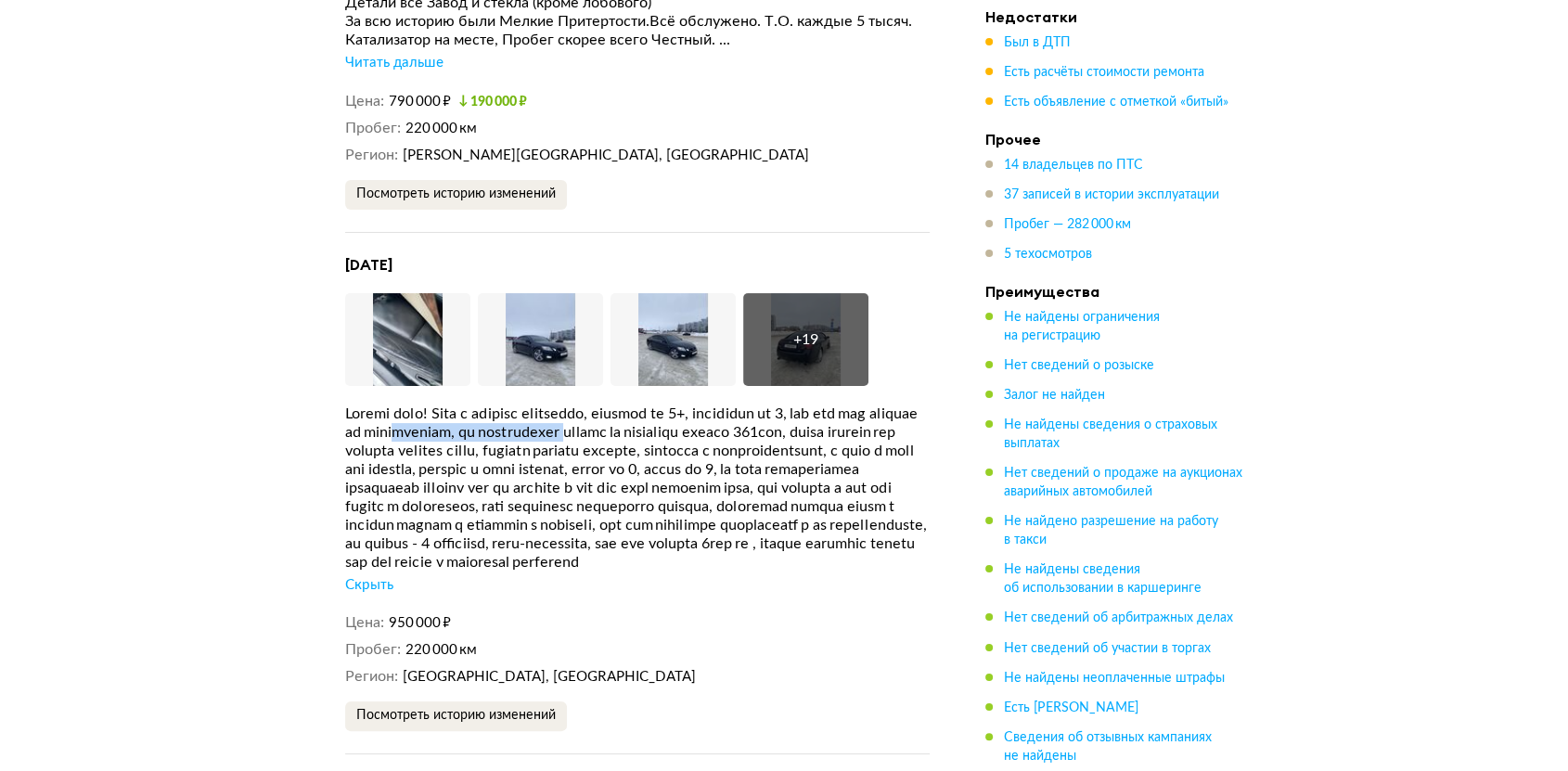
drag, startPoint x: 520, startPoint y: 407, endPoint x: 712, endPoint y: 405, distance: 192.0
click at [700, 405] on div at bounding box center [636, 488] width 584 height 167
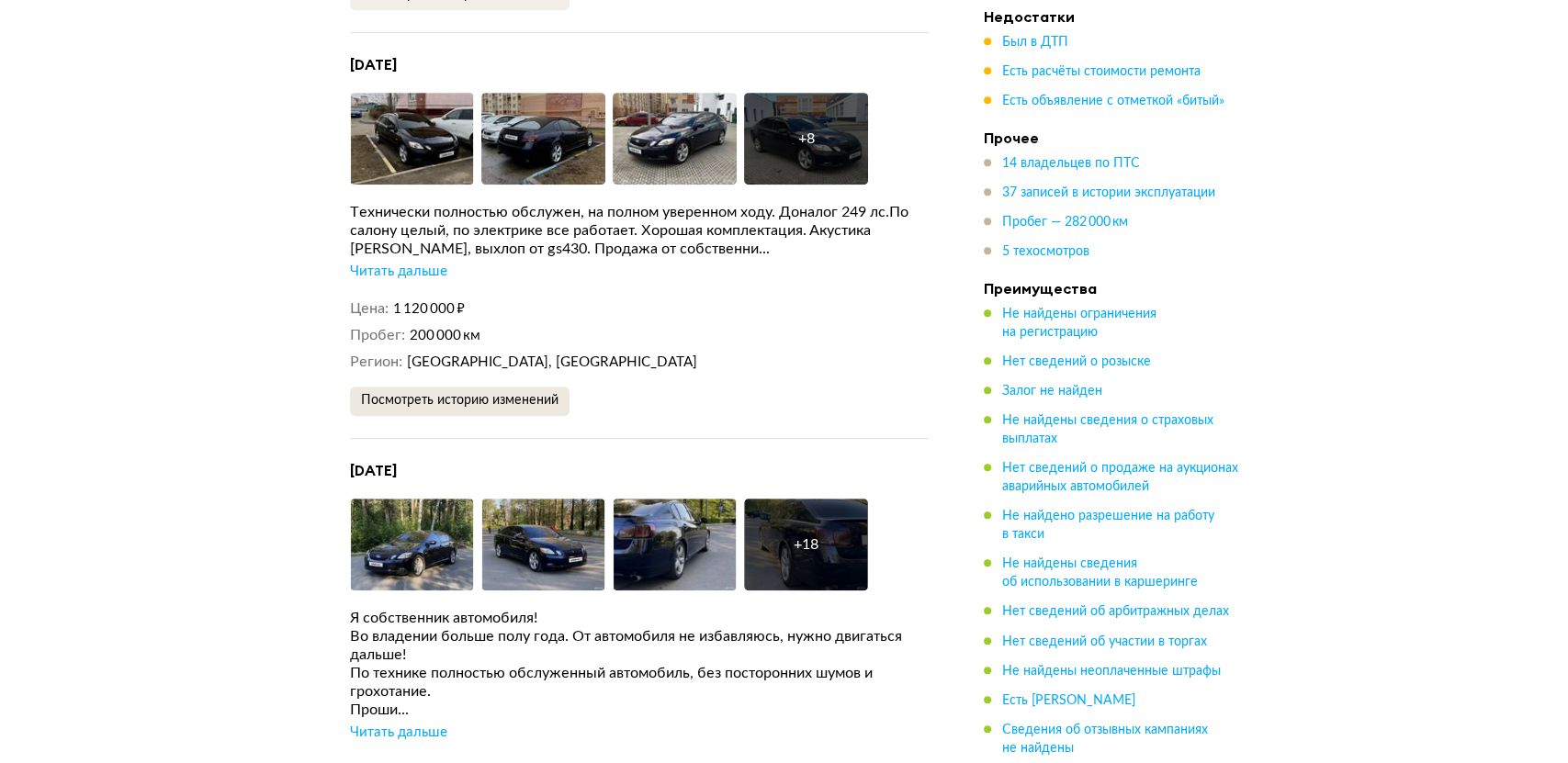
scroll to position [8370, 0]
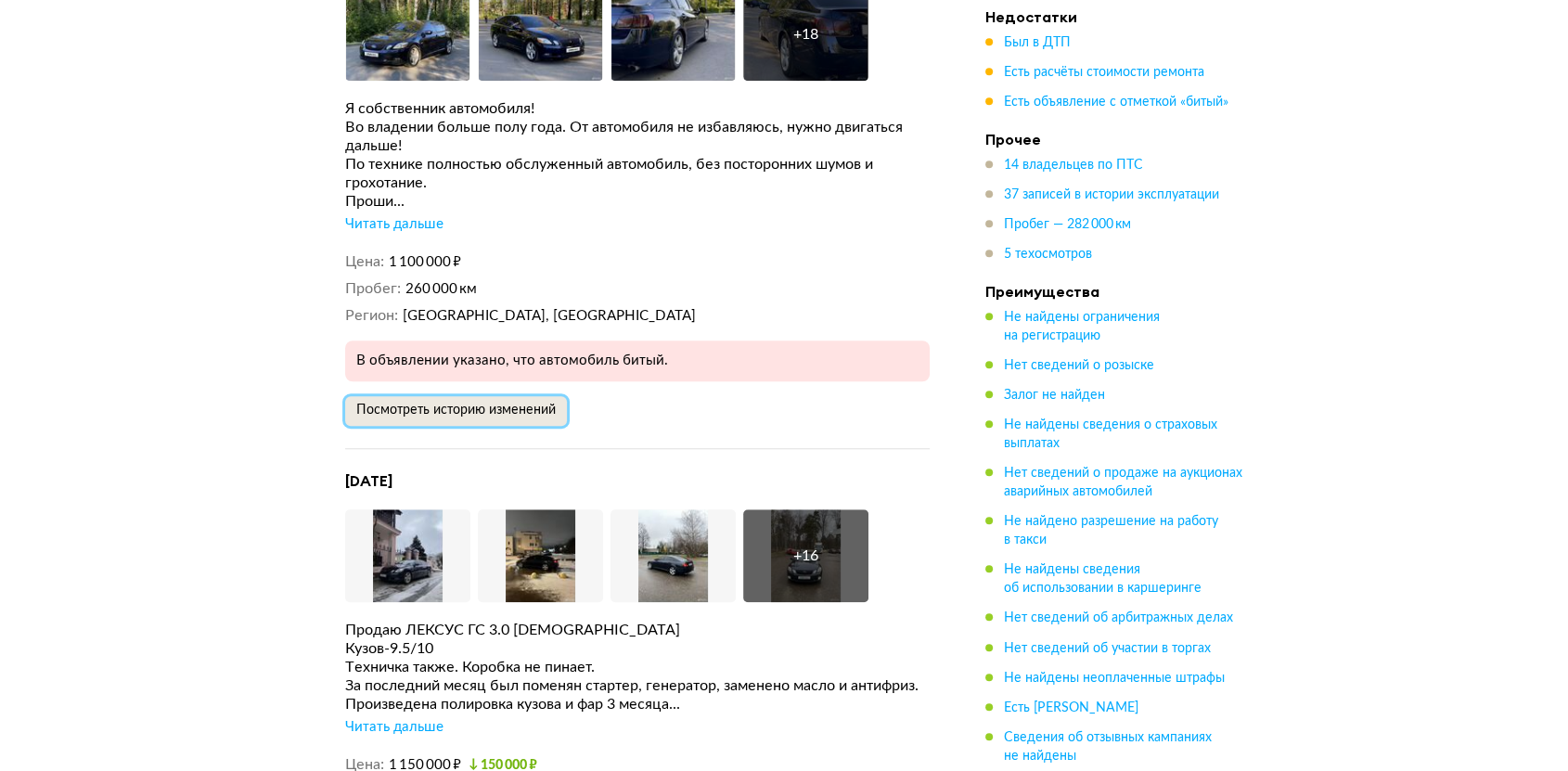
click at [488, 404] on span "Посмотреть историю изменений" at bounding box center [456, 410] width 200 height 13
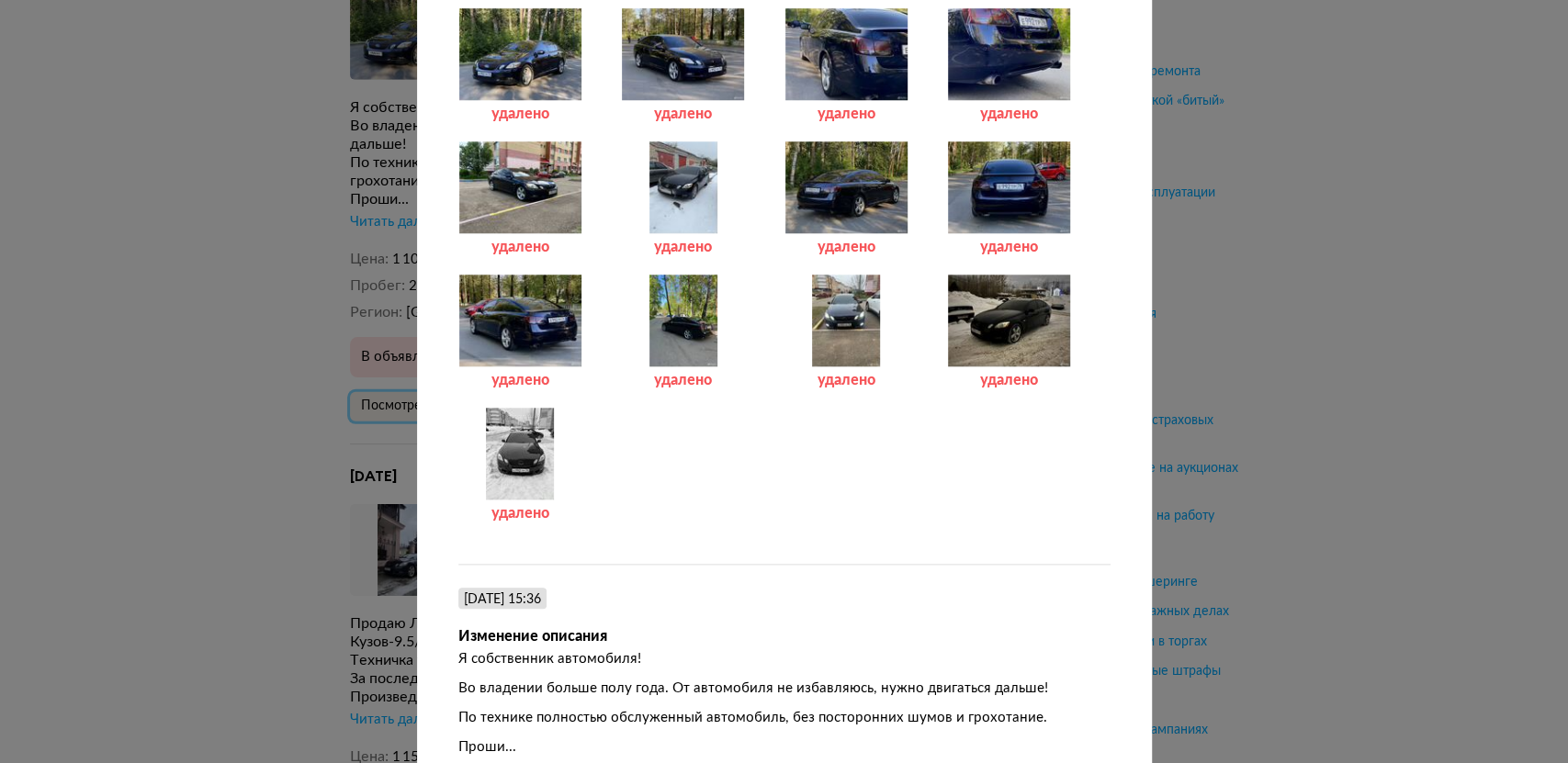
scroll to position [1236, 0]
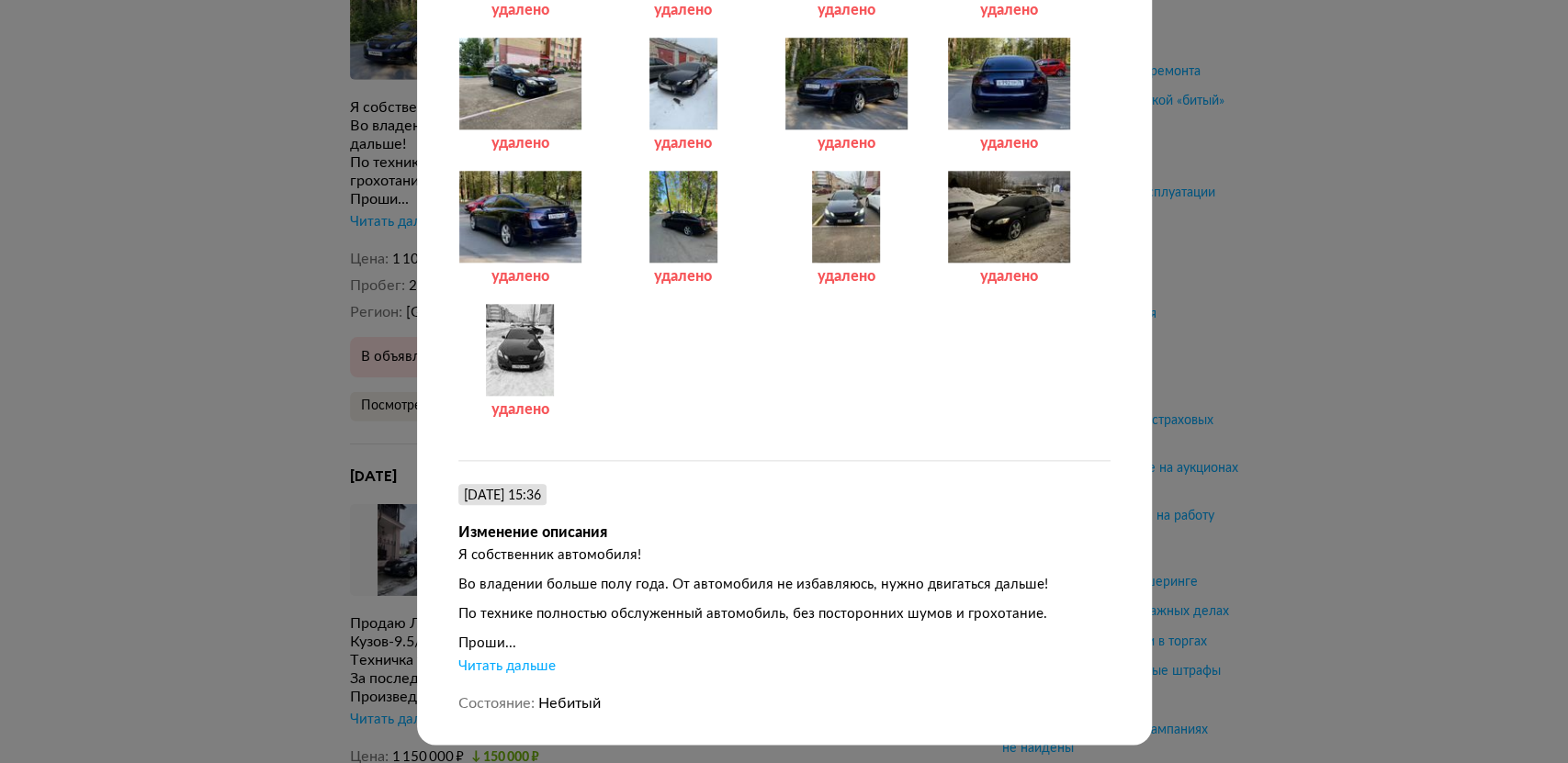
click at [498, 664] on div "Читать дальше" at bounding box center [507, 666] width 98 height 18
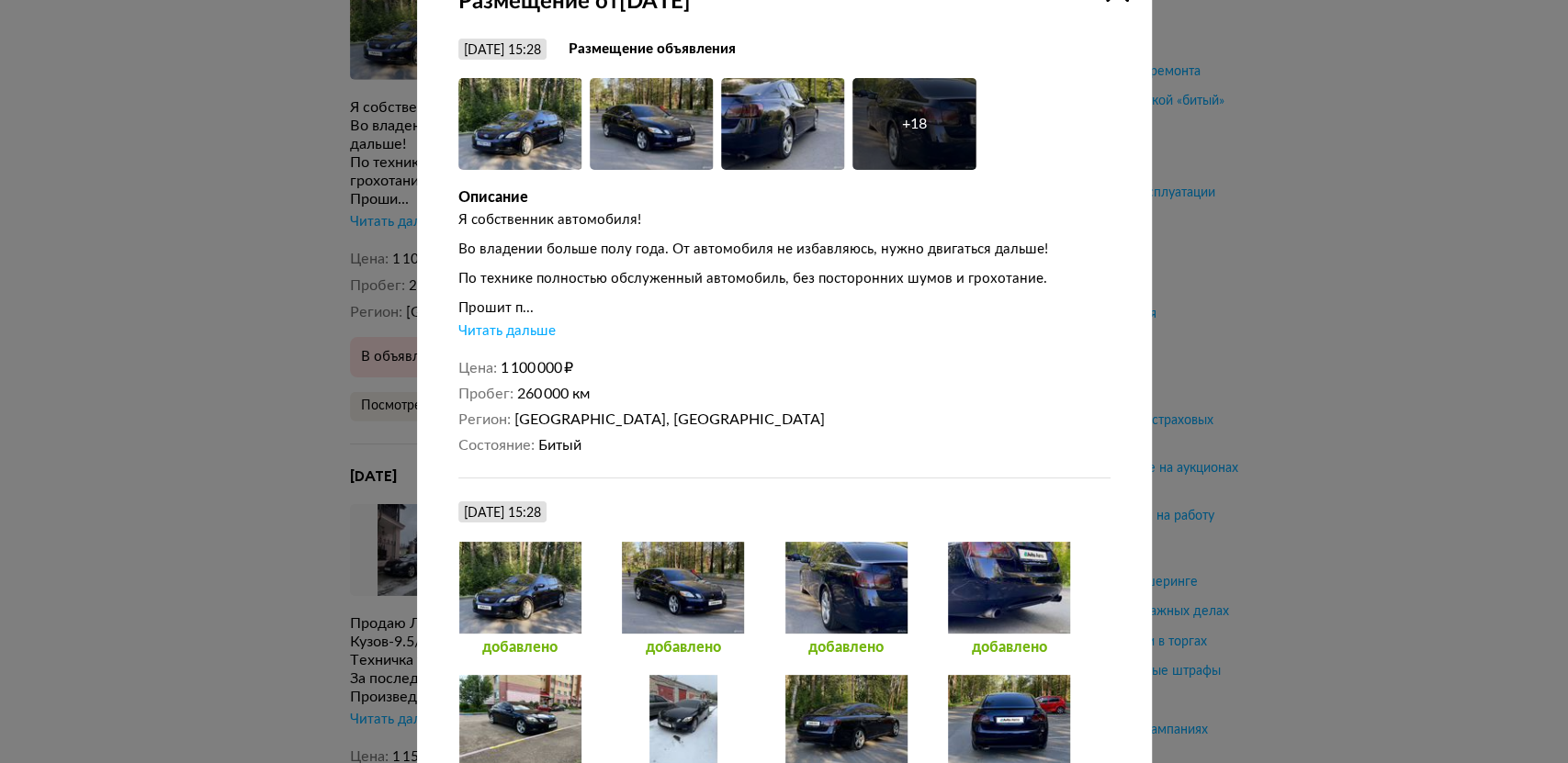
scroll to position [45, 0]
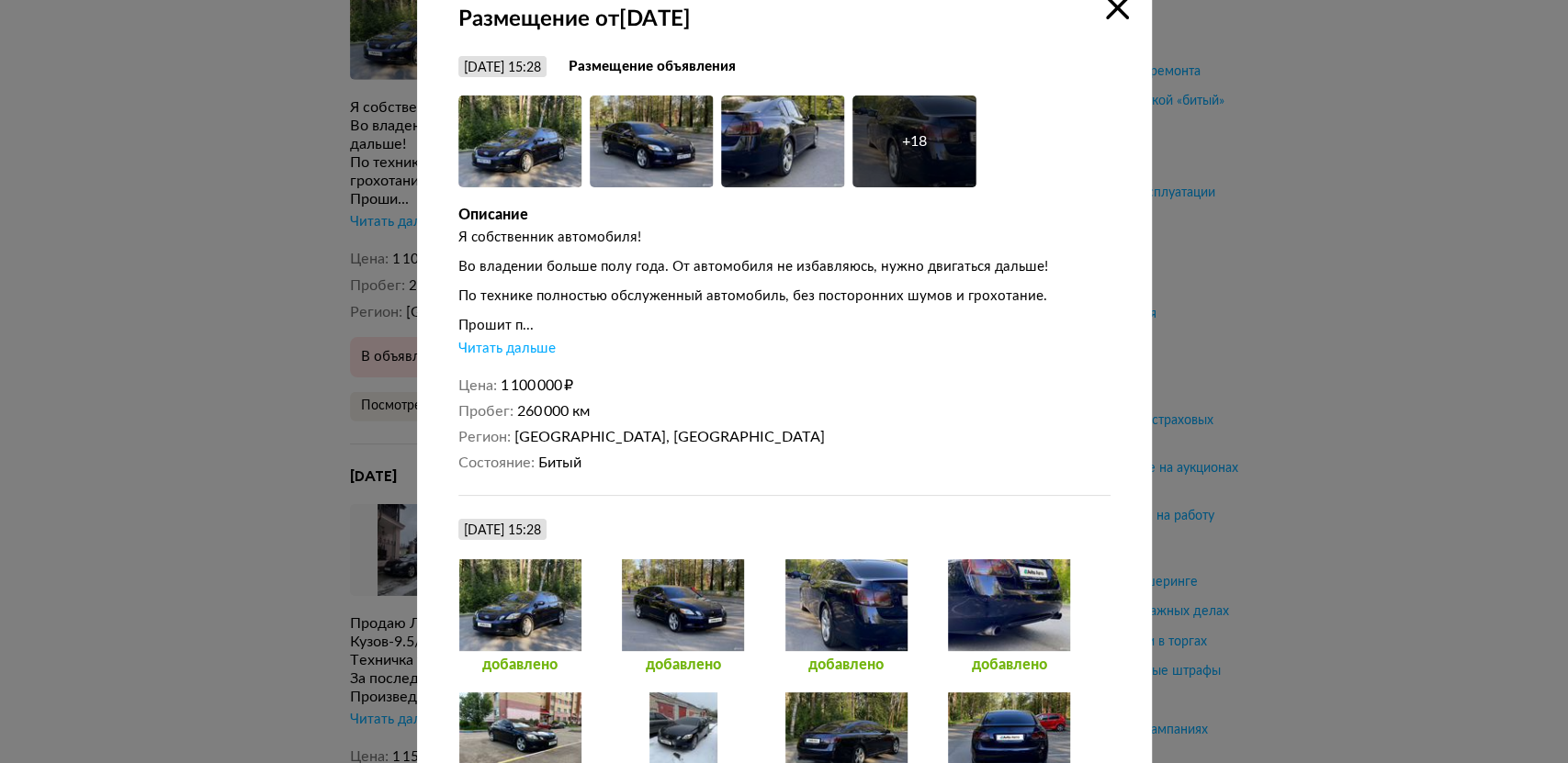
click at [501, 330] on div "Прошит п..." at bounding box center [784, 325] width 652 height 18
click at [523, 354] on div "Читать дальше" at bounding box center [507, 348] width 98 height 18
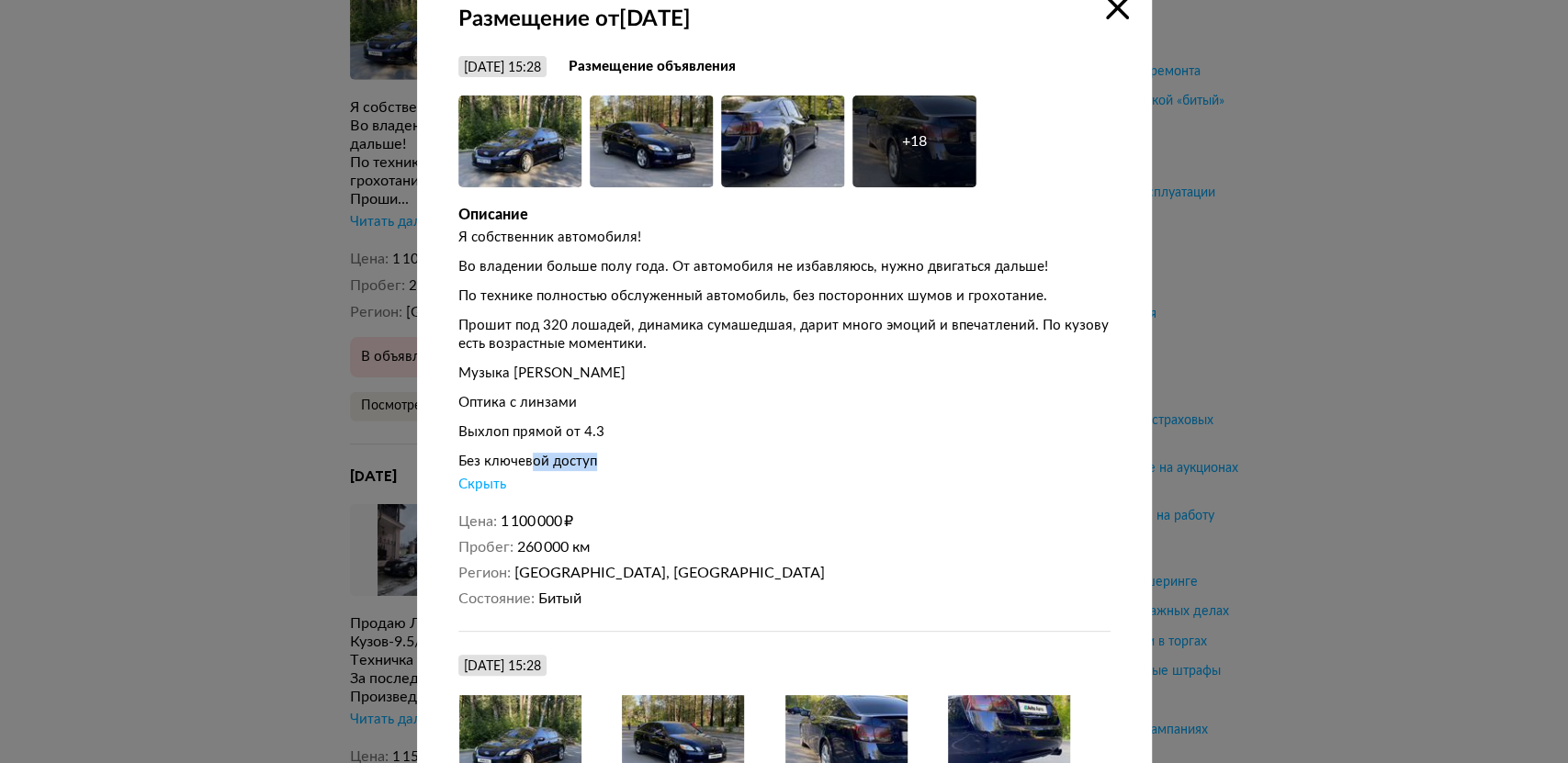
drag, startPoint x: 589, startPoint y: 469, endPoint x: 516, endPoint y: 461, distance: 73.4
click at [517, 461] on div "Без ключевой доступ" at bounding box center [784, 461] width 652 height 18
click at [650, 459] on div "Без ключевой доступ" at bounding box center [784, 461] width 652 height 18
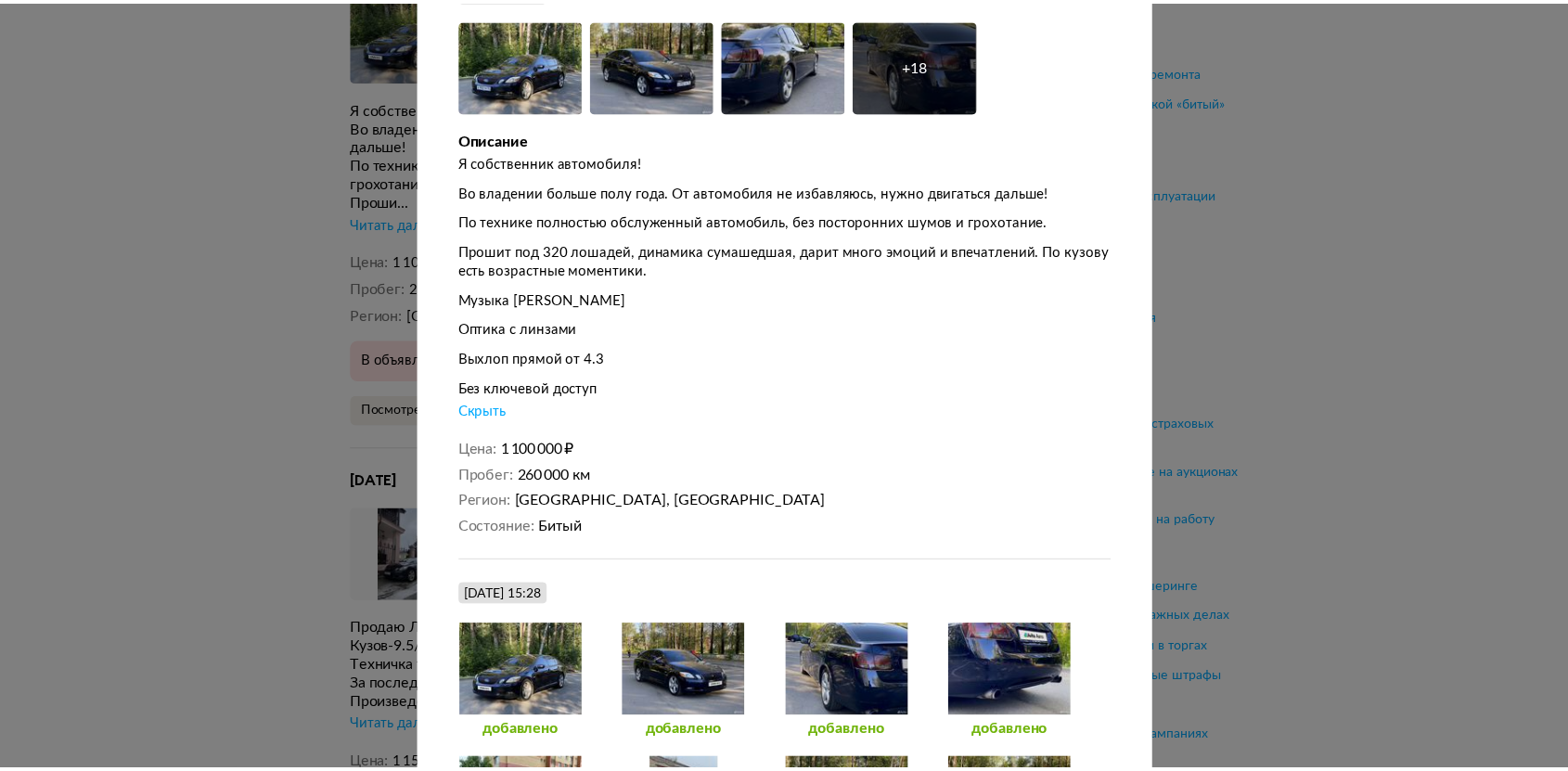
scroll to position [0, 0]
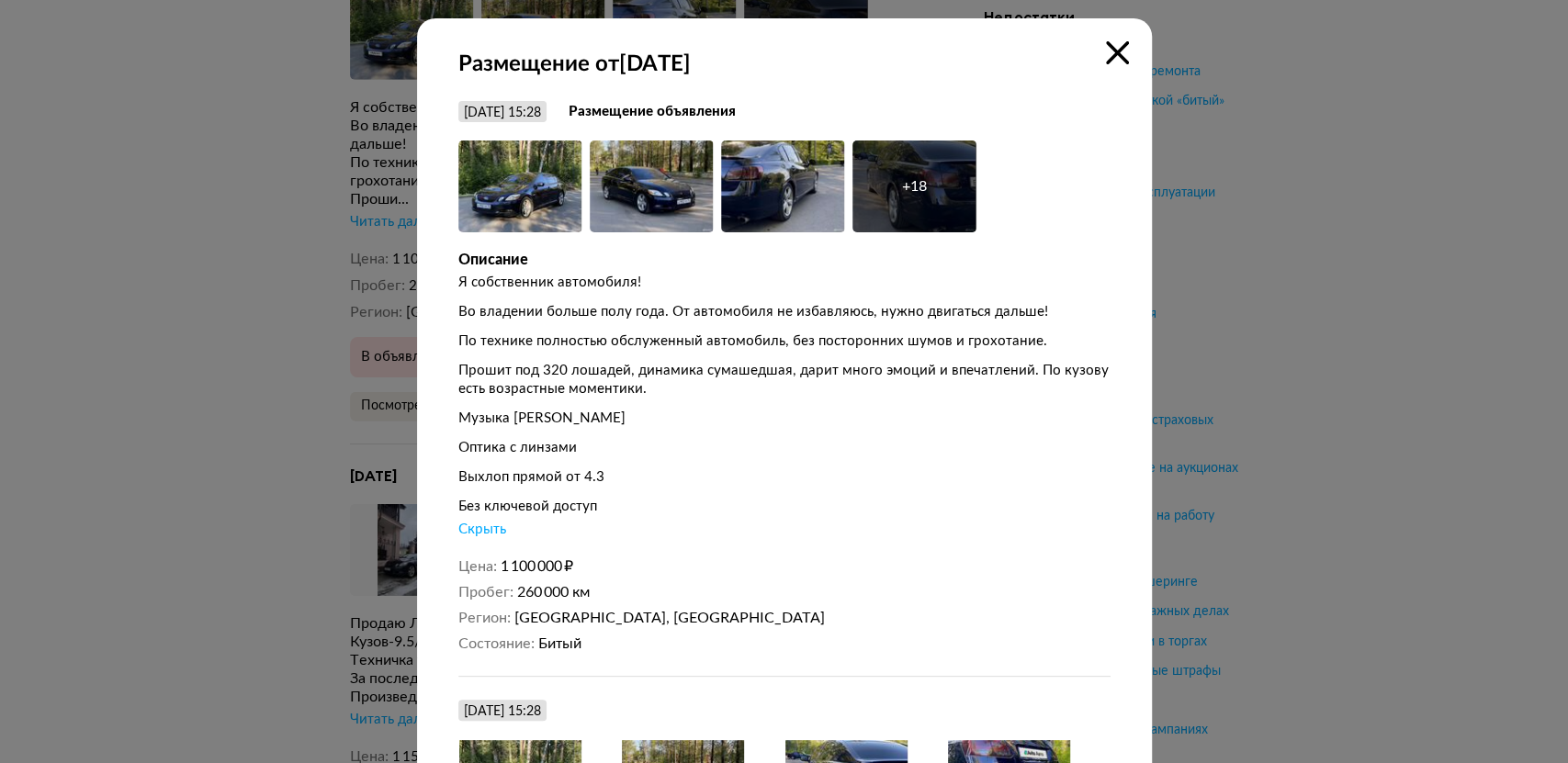
click at [1106, 59] on icon at bounding box center [1117, 53] width 23 height 23
